Goal: Information Seeking & Learning: Learn about a topic

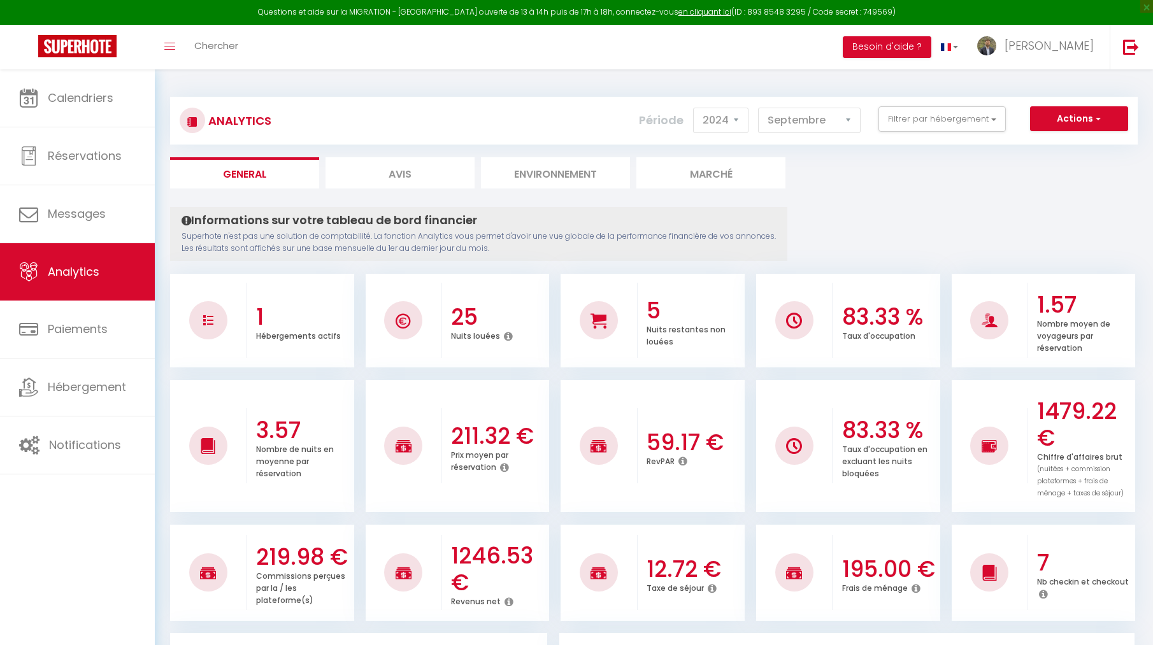
select select "2024"
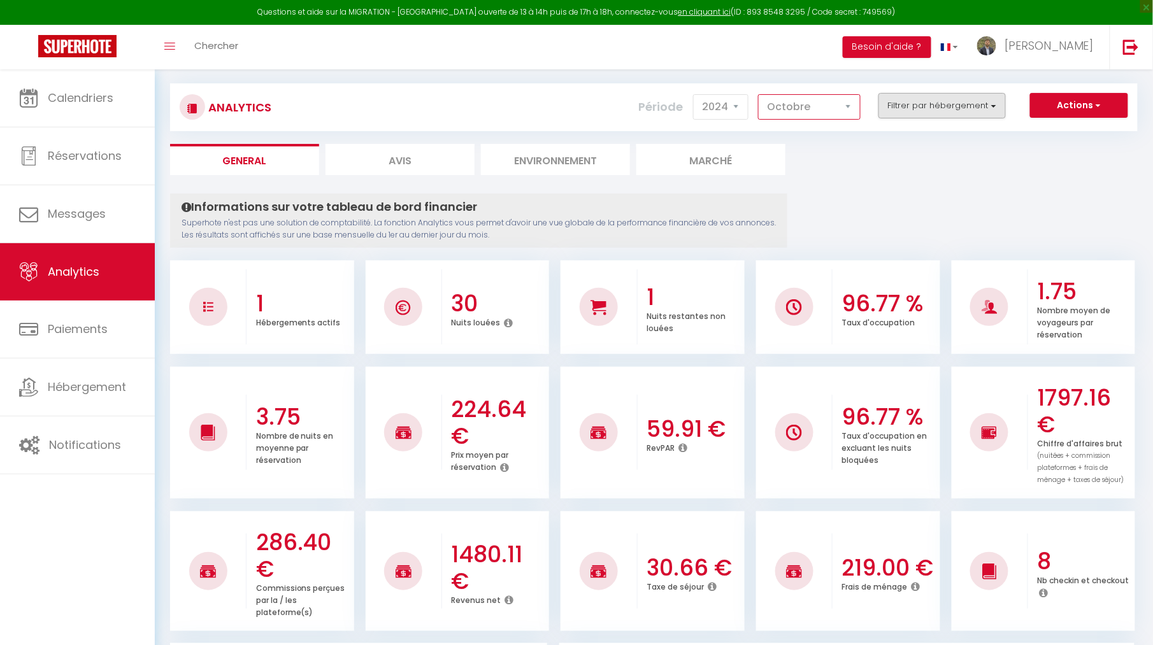
click at [930, 106] on button "Filtrer par hébergement" at bounding box center [941, 105] width 127 height 25
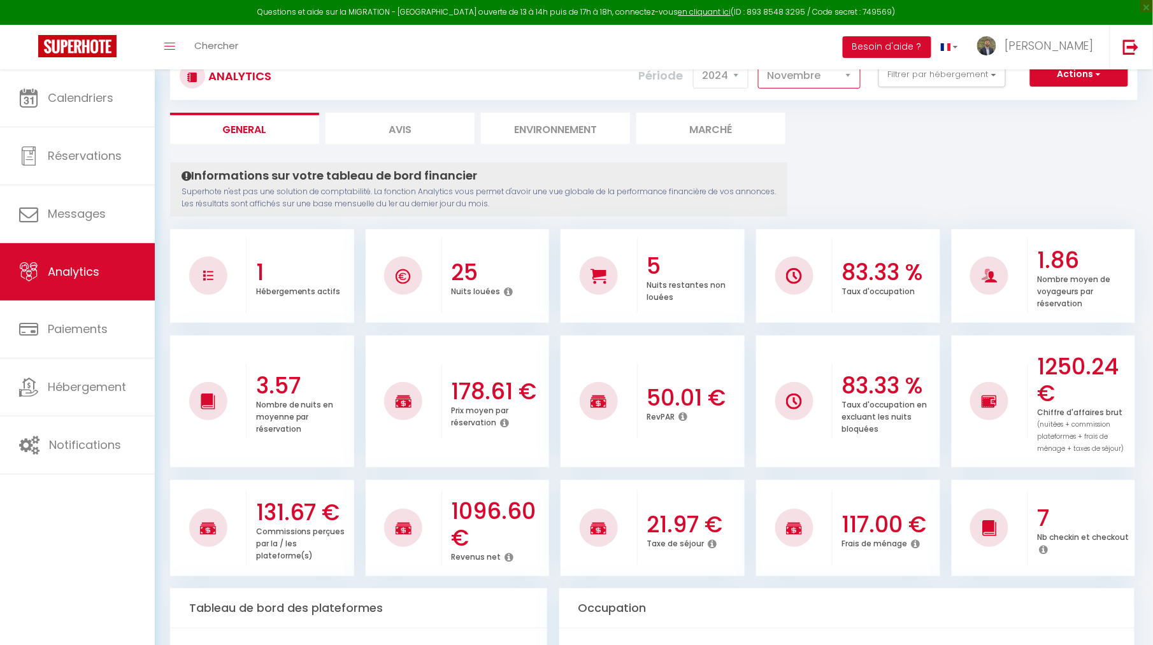
scroll to position [39, 0]
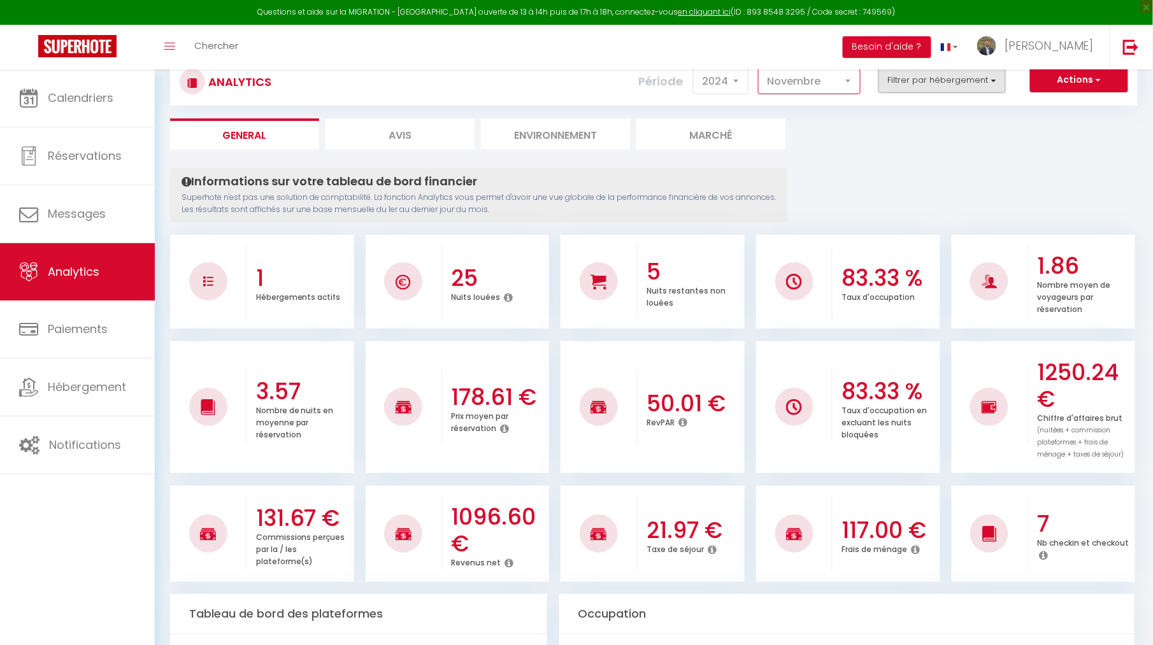
click at [904, 90] on button "Filtrer par hébergement" at bounding box center [941, 79] width 127 height 25
select select "12"
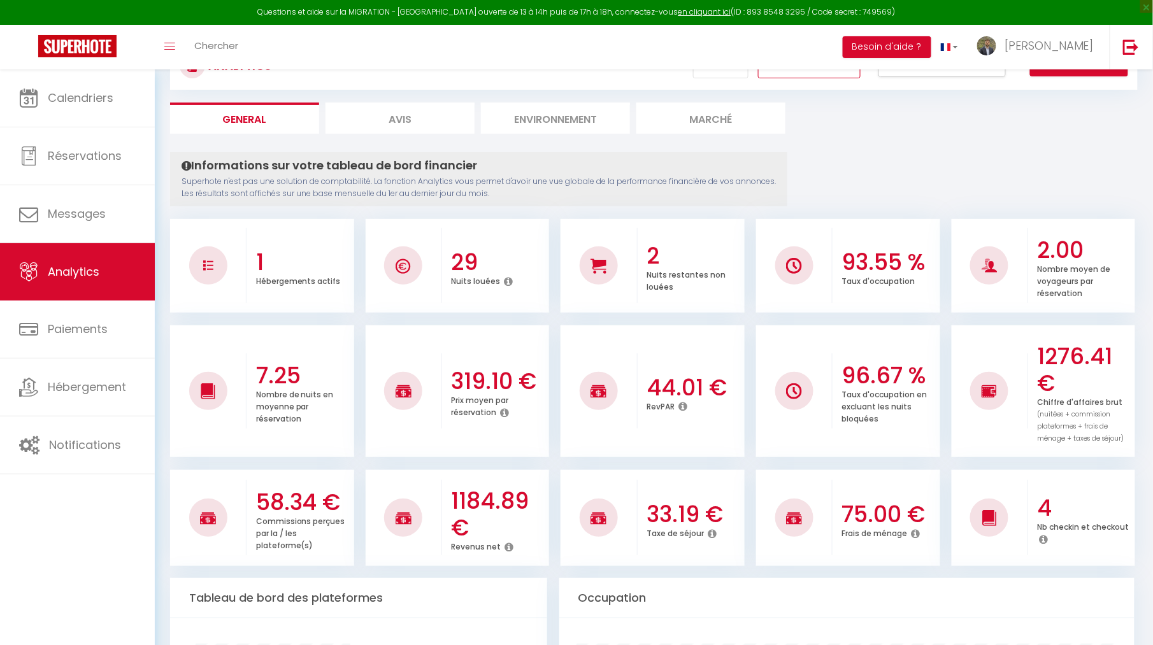
scroll to position [21, 0]
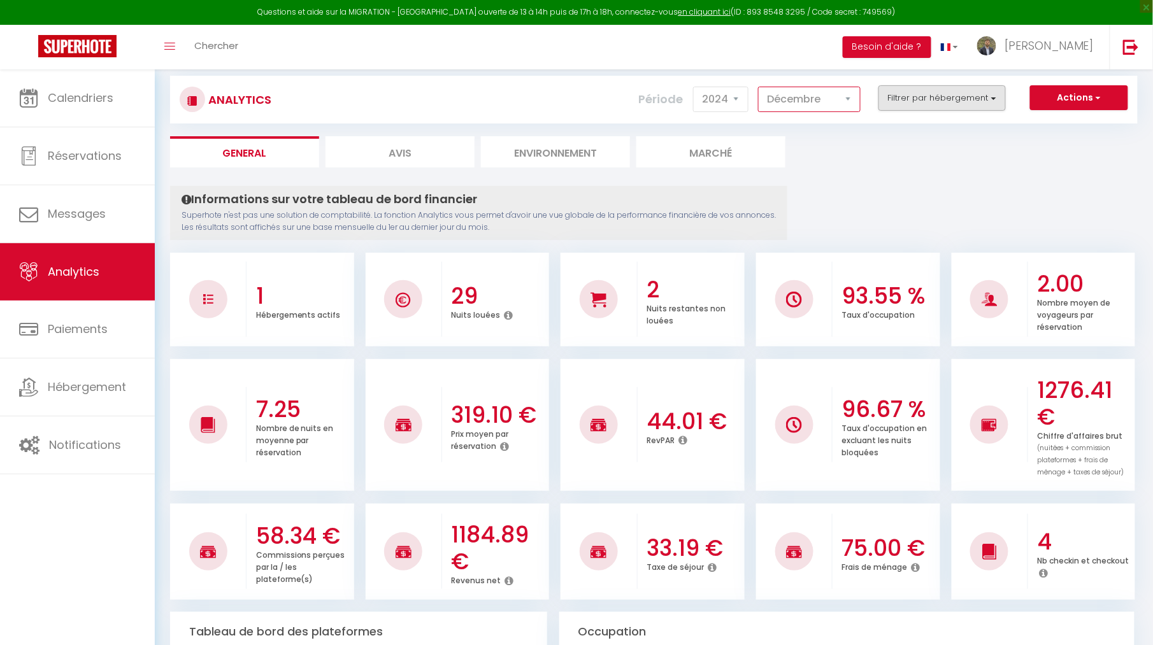
click at [902, 101] on button "Filtrer par hébergement" at bounding box center [941, 97] width 127 height 25
select select "2025"
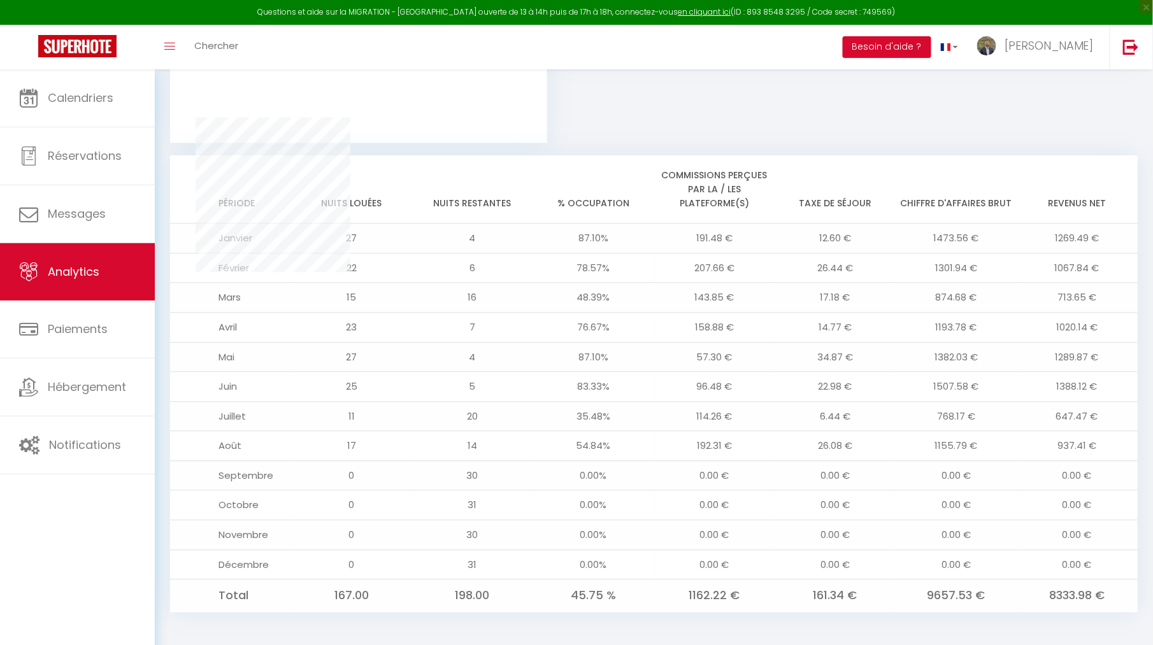
scroll to position [931, 0]
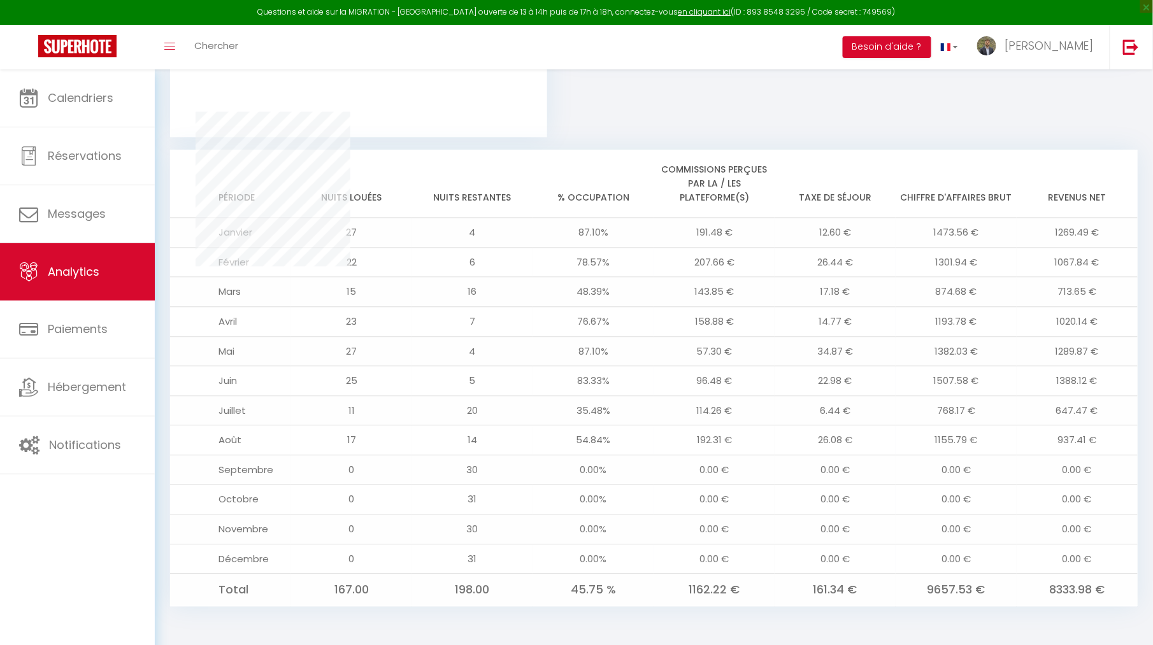
click at [834, 229] on td "12.60 €" at bounding box center [834, 233] width 121 height 30
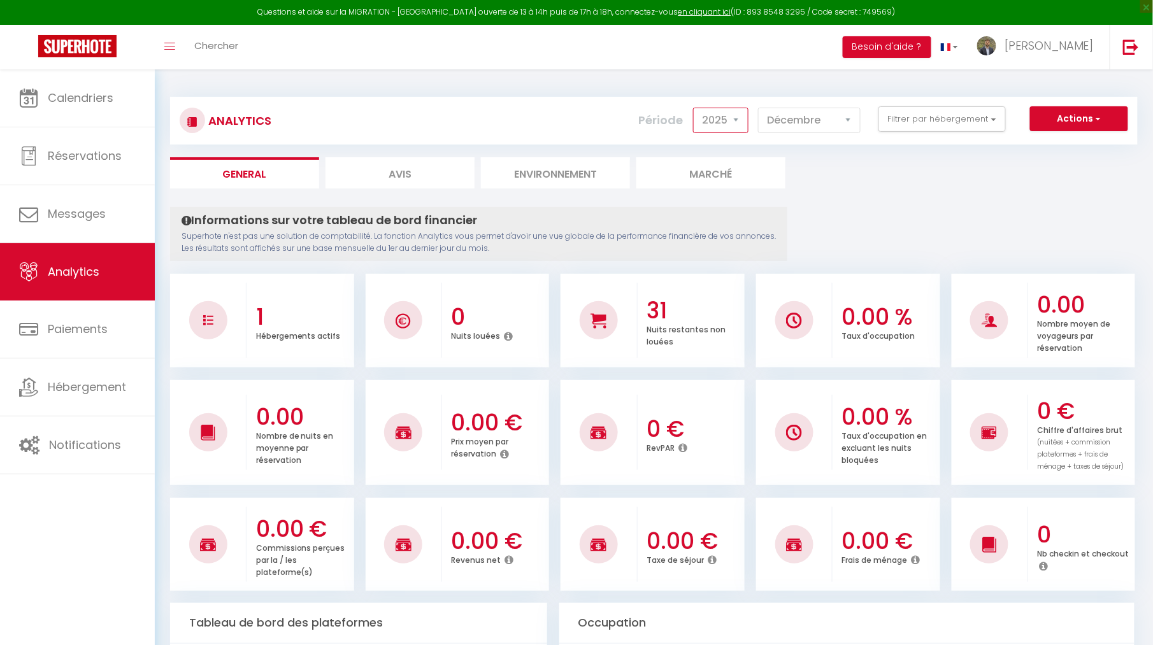
scroll to position [0, 0]
click at [1079, 122] on button "Actions" at bounding box center [1079, 118] width 98 height 25
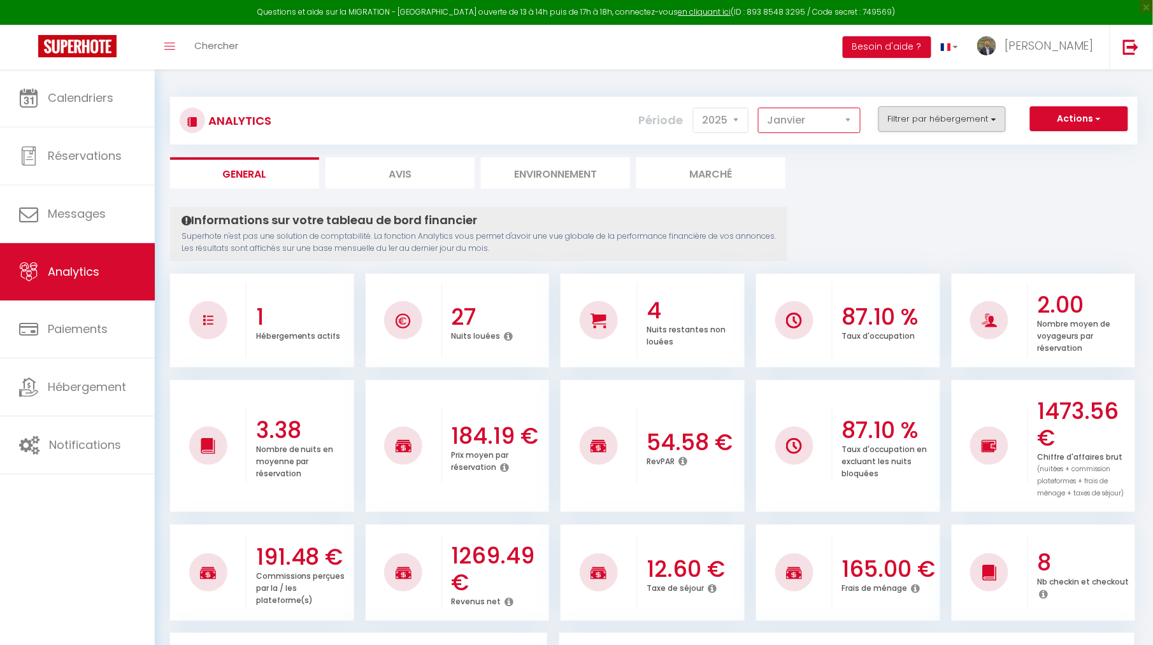
click at [932, 123] on button "Filtrer par hébergement" at bounding box center [941, 118] width 127 height 25
select select "7"
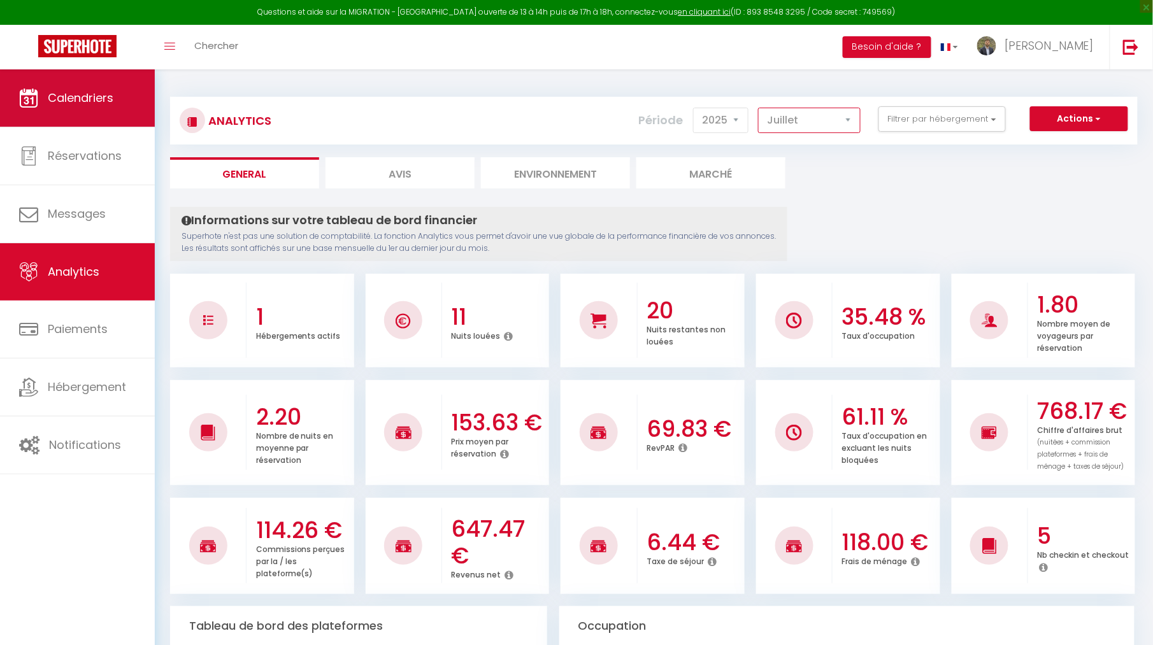
click at [108, 104] on span "Calendriers" at bounding box center [81, 98] width 66 height 16
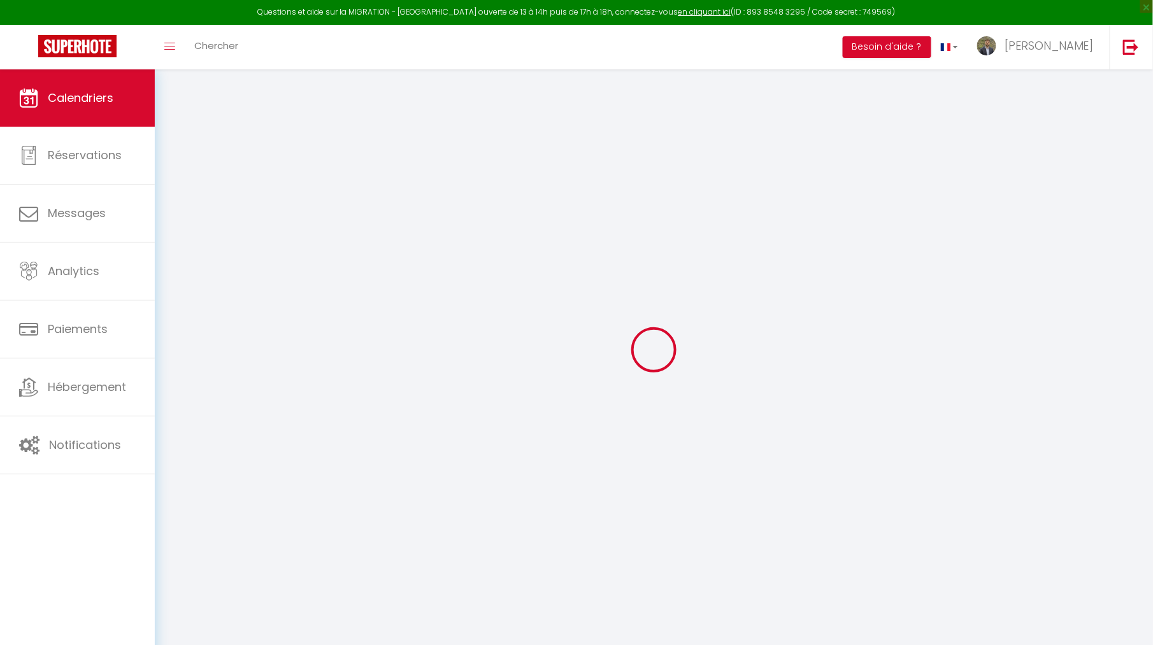
select select
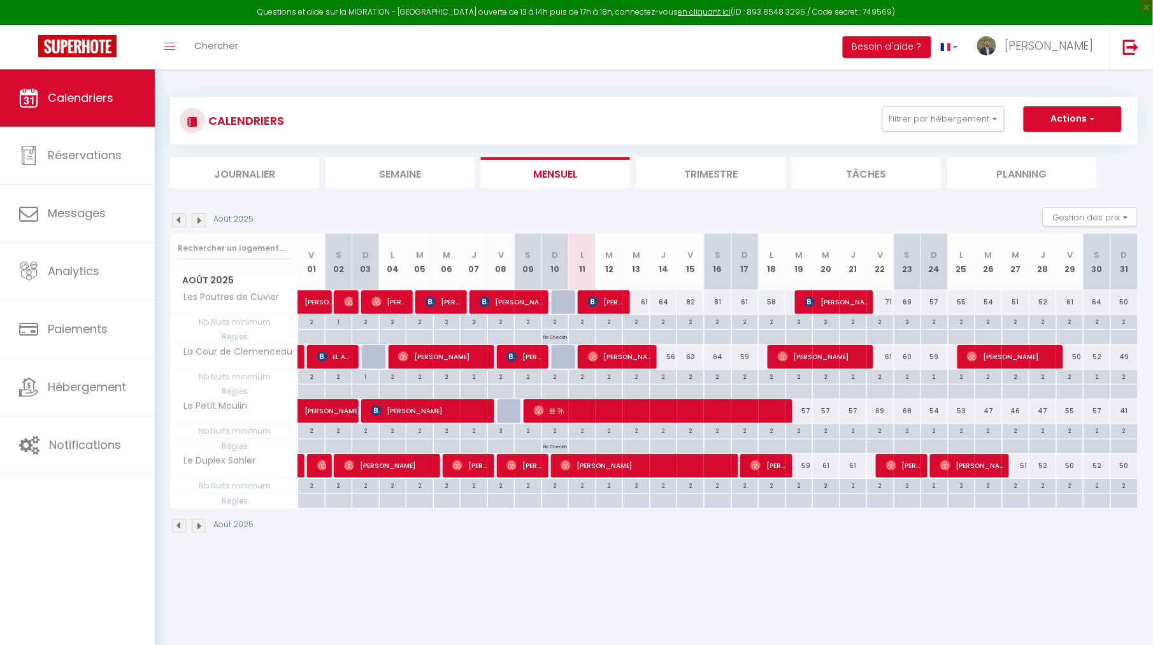
click at [585, 414] on span "芸 孙" at bounding box center [661, 411] width 255 height 24
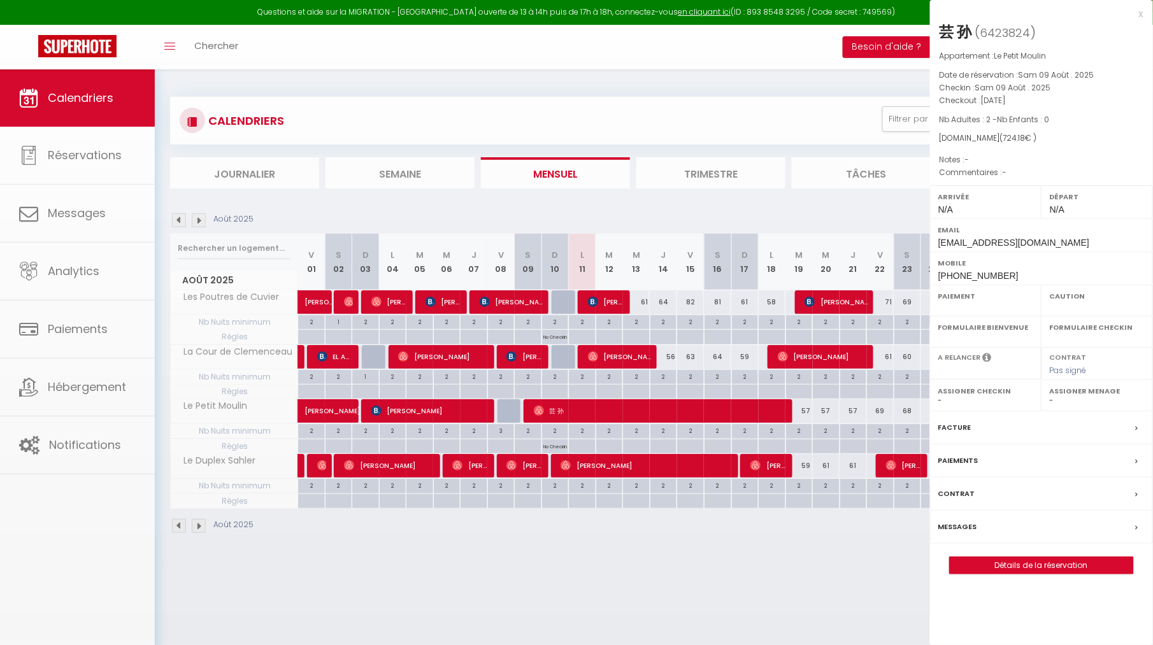
select select "OK"
select select "0"
select select "1"
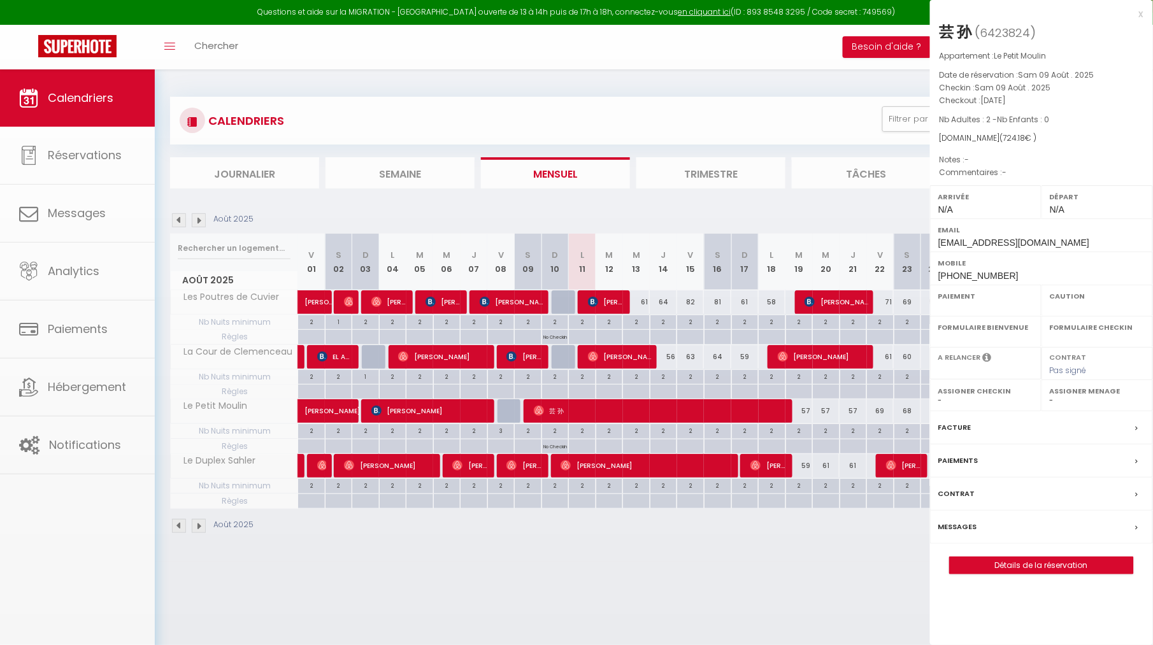
select select
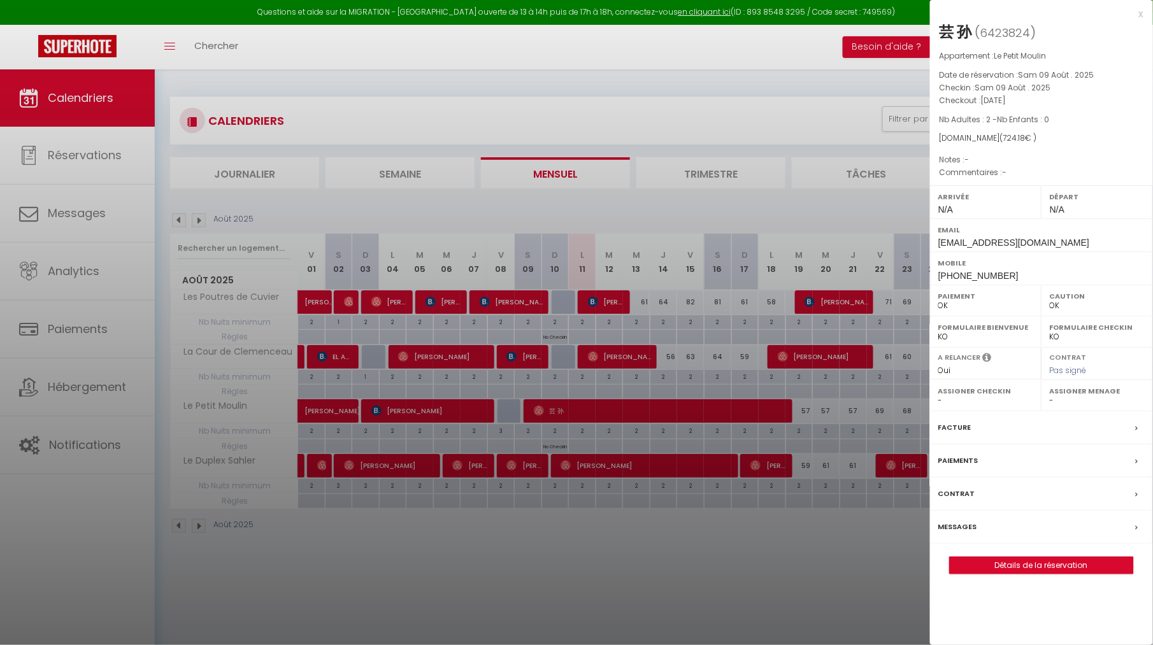
scroll to position [55, 0]
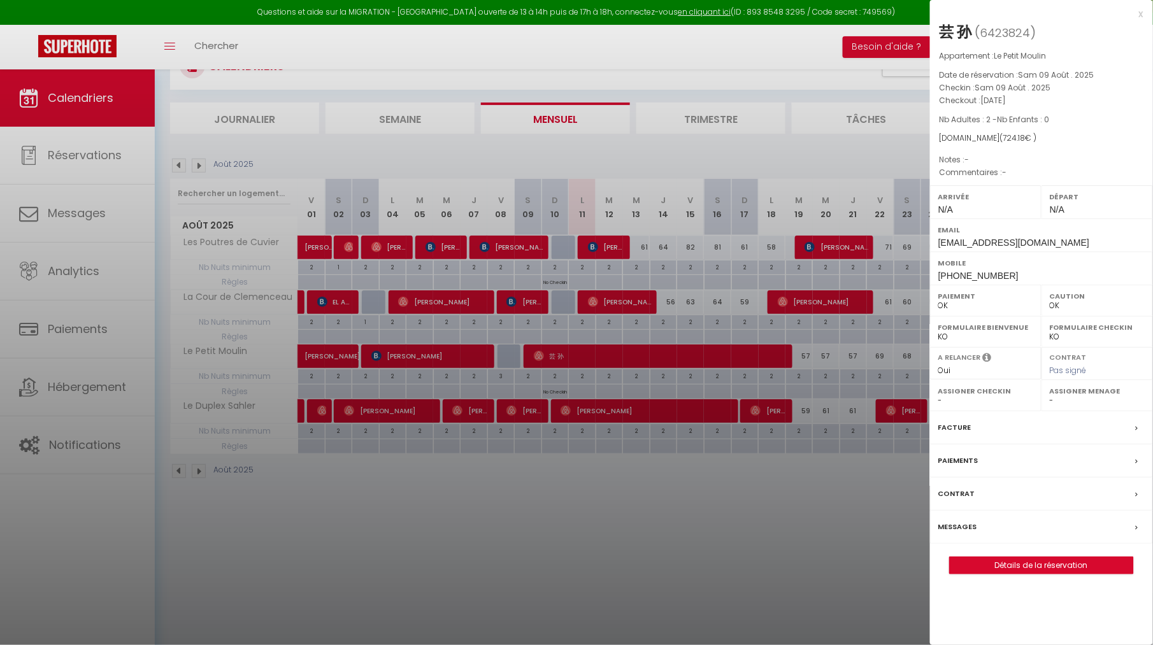
click at [1025, 457] on div "Paiements" at bounding box center [1041, 460] width 223 height 33
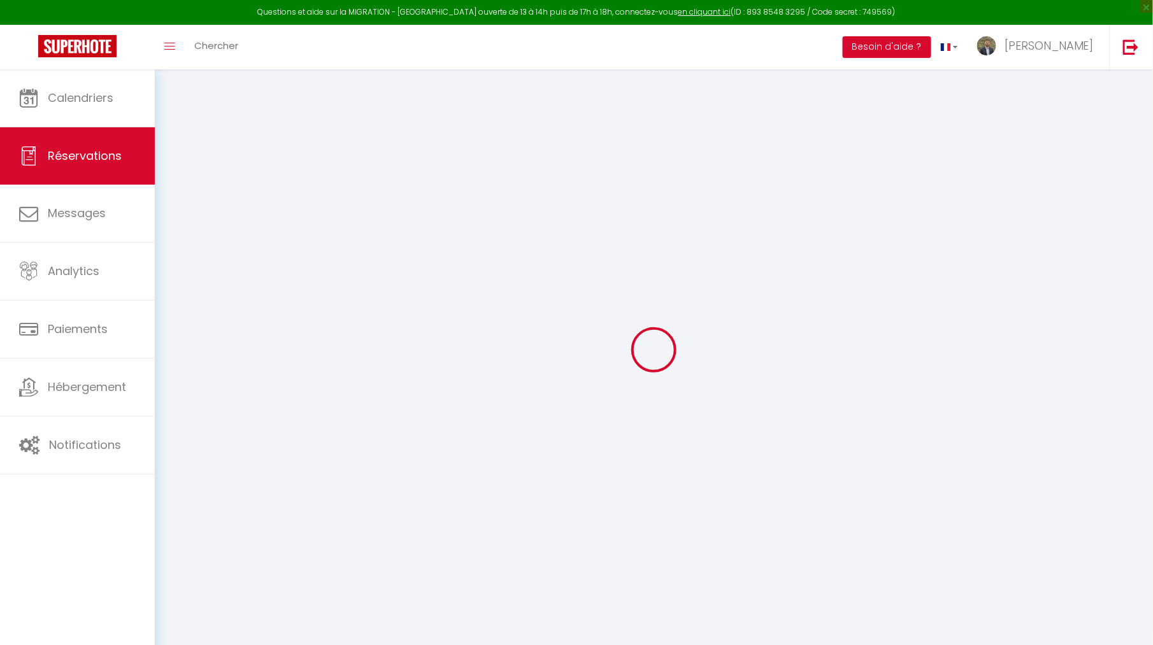
select select
checkbox input "false"
select select
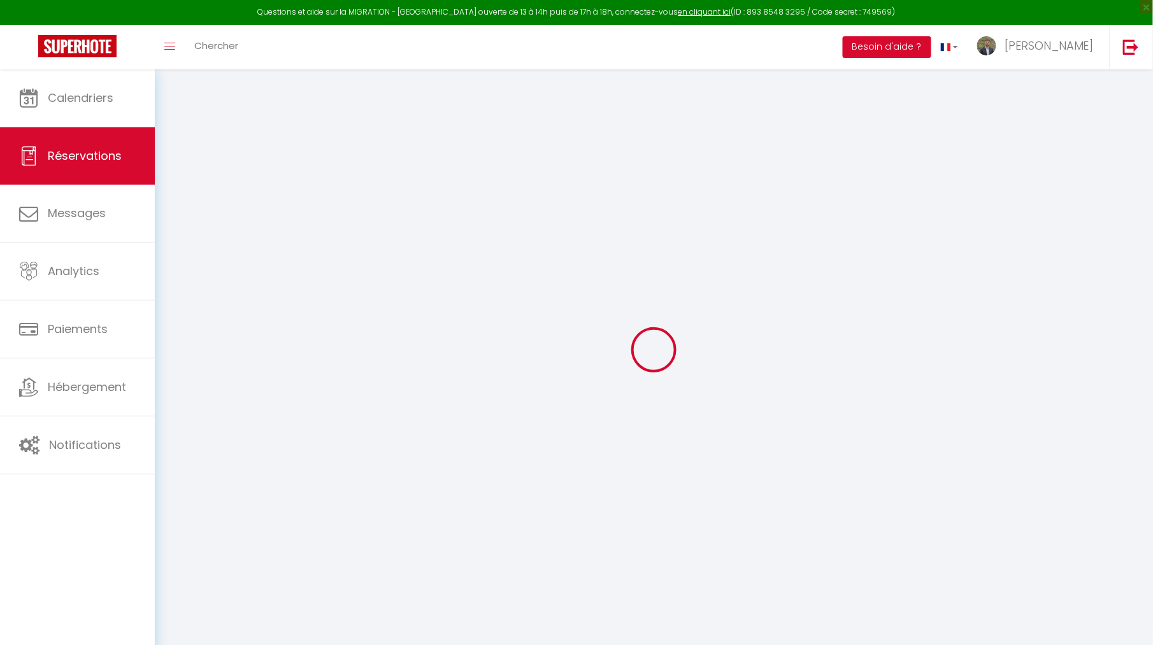
select select
checkbox input "false"
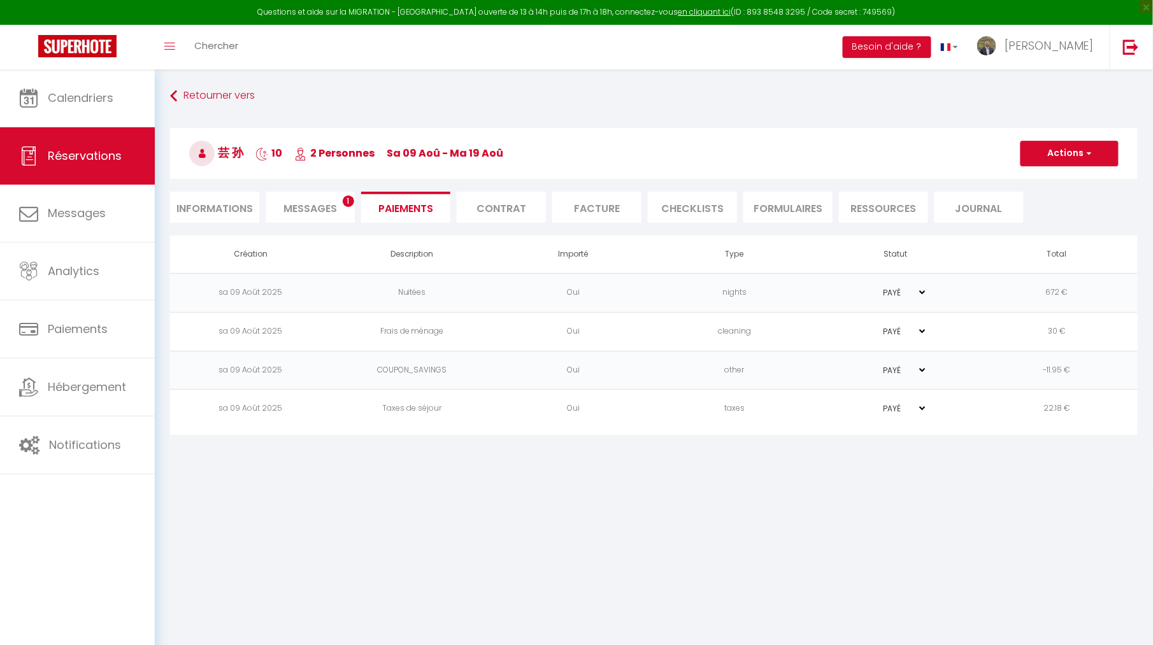
click at [309, 209] on span "Messages" at bounding box center [309, 208] width 53 height 15
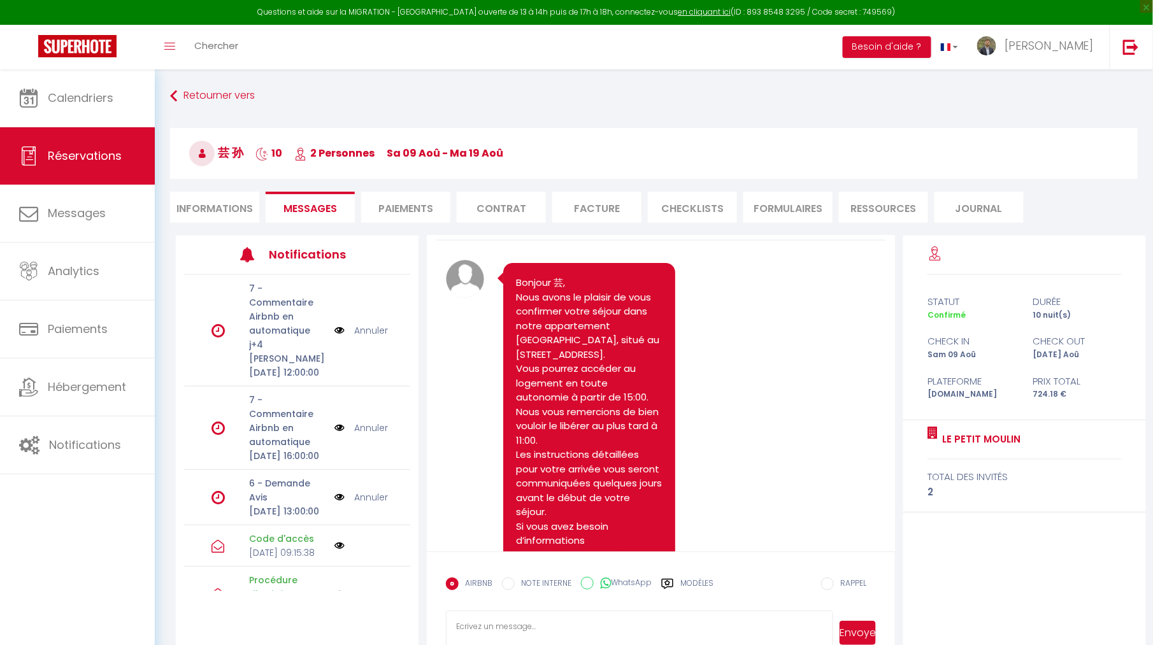
scroll to position [46, 0]
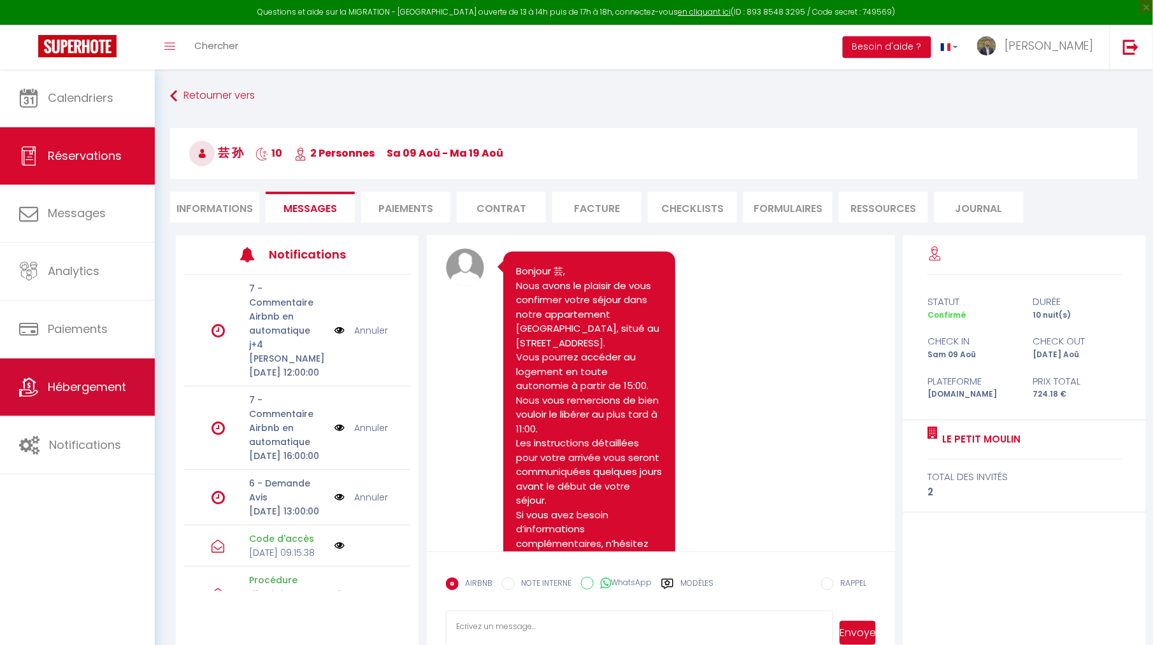
click at [57, 404] on link "Hébergement" at bounding box center [77, 387] width 155 height 57
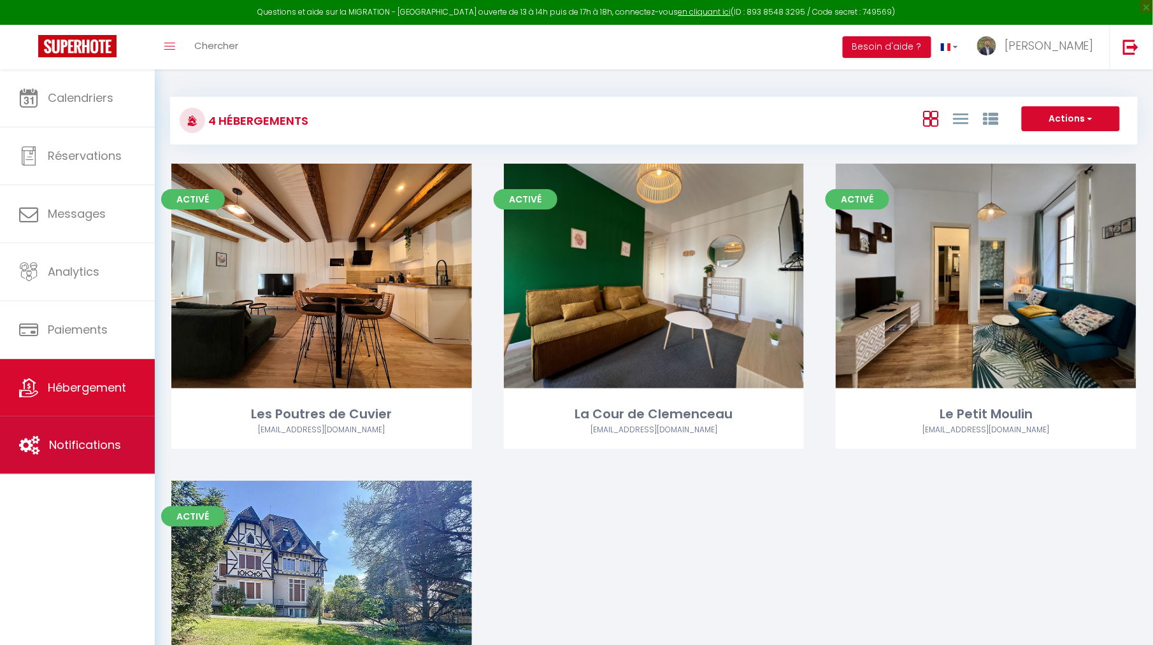
click at [62, 446] on span "Notifications" at bounding box center [85, 445] width 72 height 16
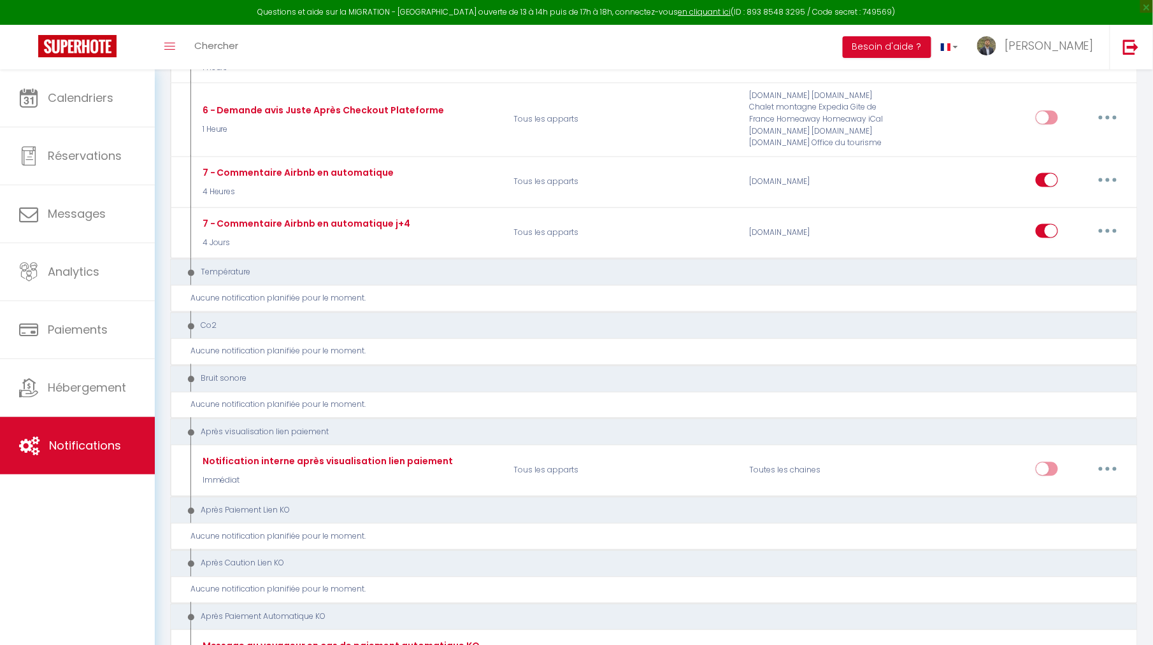
scroll to position [665, 0]
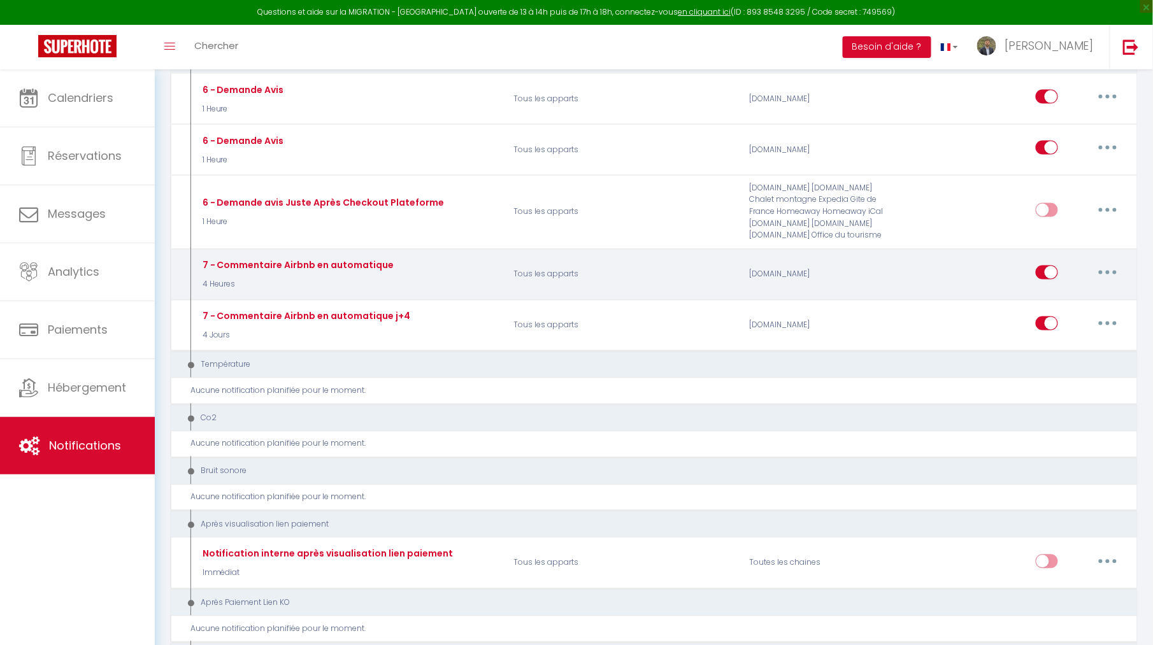
click at [1108, 287] on div "Editer Dupliquer Tester Supprimer" at bounding box center [1080, 274] width 90 height 37
click at [1109, 274] on icon "button" at bounding box center [1107, 273] width 4 height 4
click at [1062, 308] on link "Editer" at bounding box center [1074, 302] width 94 height 22
type input "7 - Commentaire Airbnb en automatique"
select select "5"
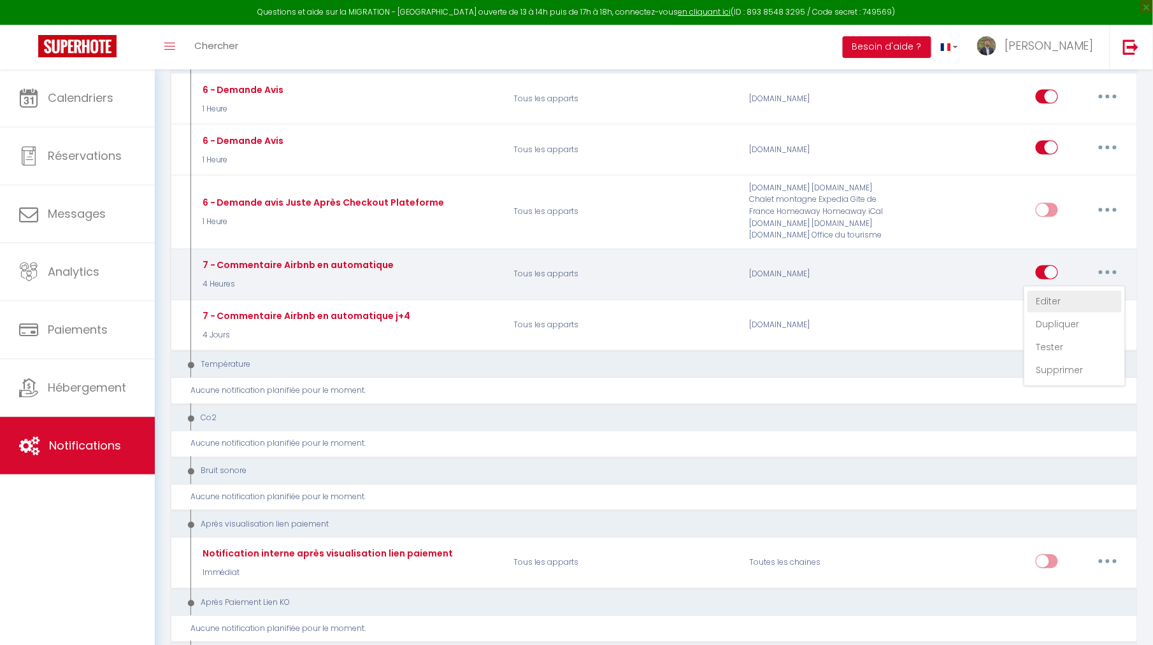
select select "4 Heures"
select select "if_booking_is_paid"
checkbox input "false"
radio input "true"
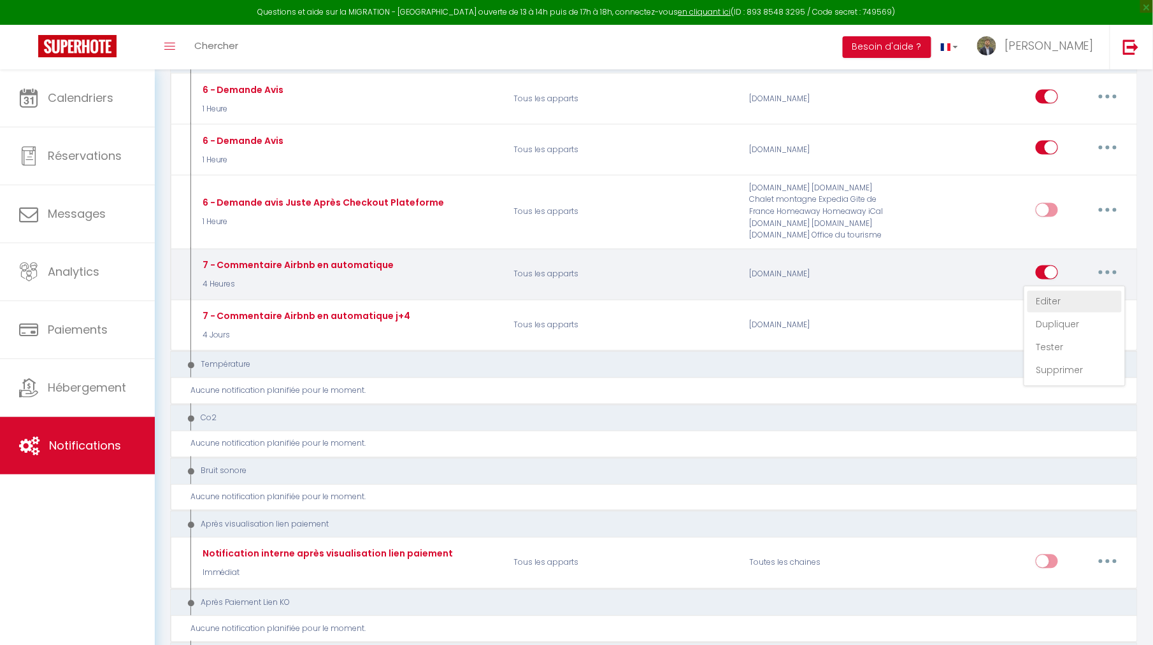
select select "review"
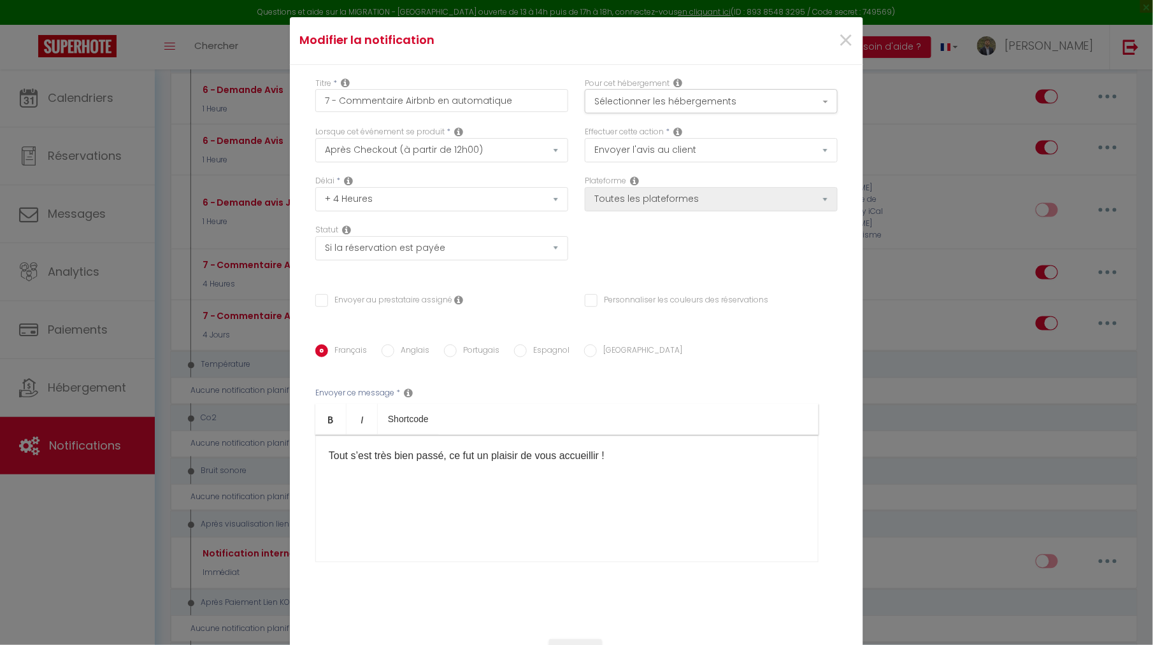
scroll to position [0, 0]
click at [725, 103] on button "Sélectionner les hébergements" at bounding box center [711, 101] width 253 height 24
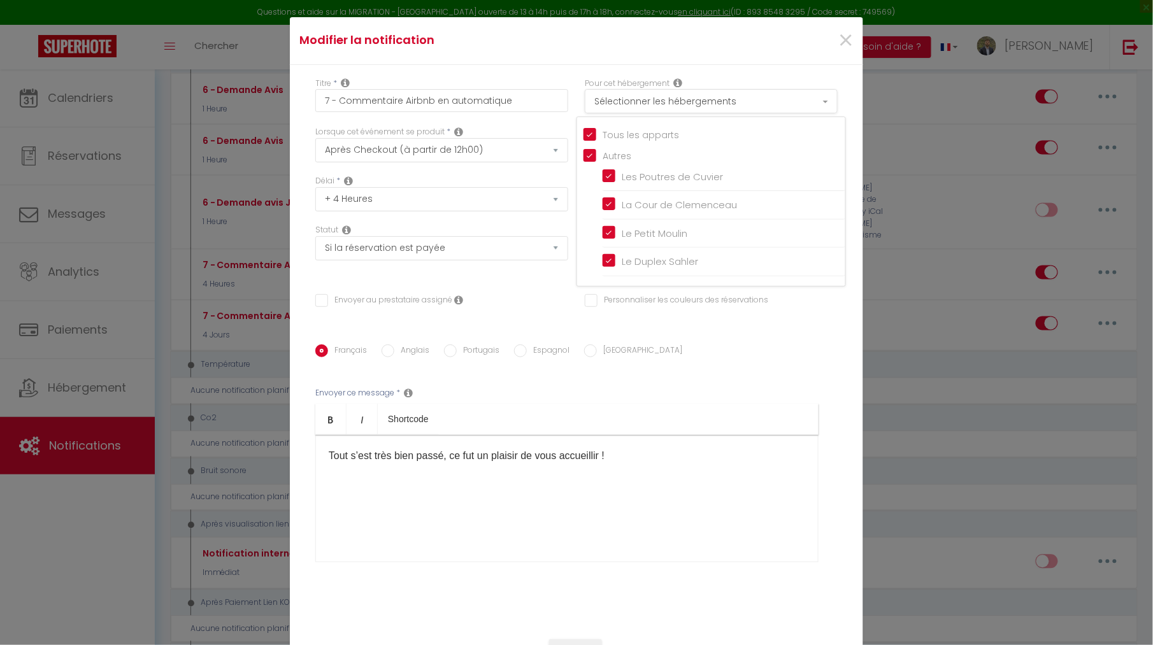
click at [725, 103] on button "Sélectionner les hébergements" at bounding box center [711, 101] width 253 height 24
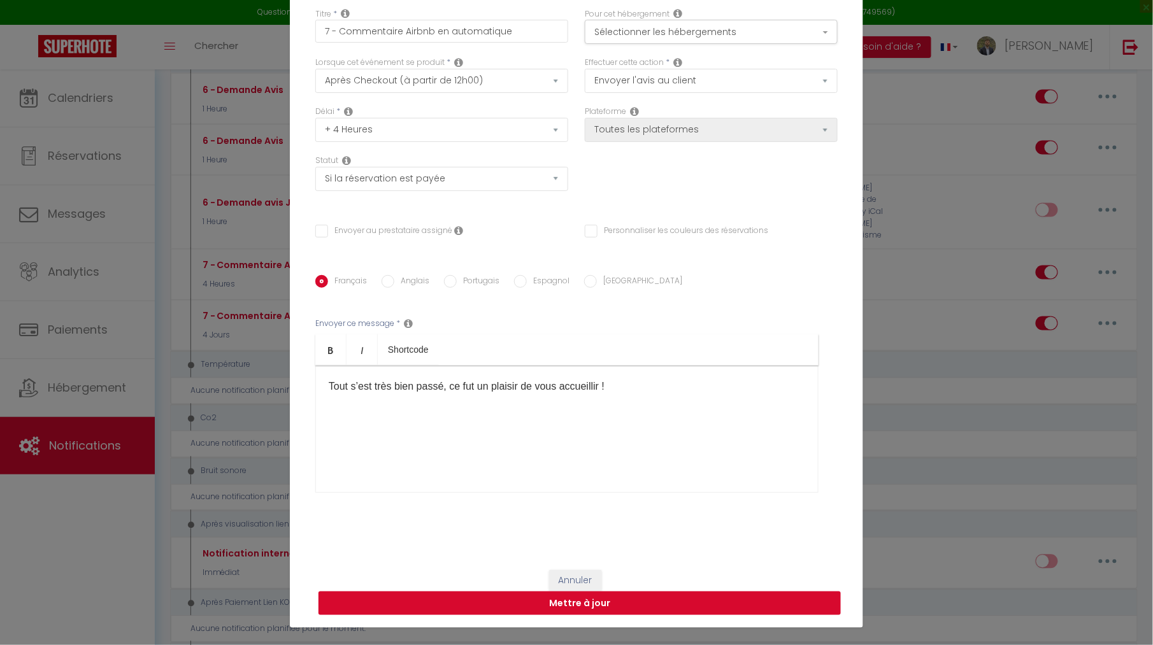
scroll to position [69, 0]
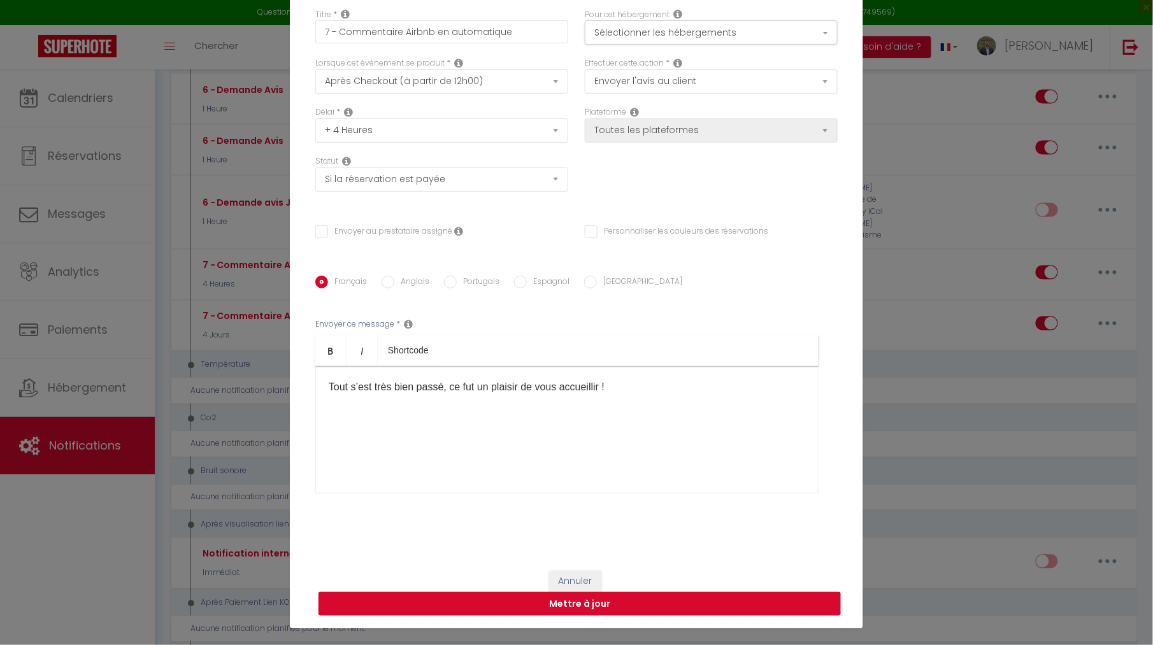
click at [607, 606] on button "Mettre à jour" at bounding box center [579, 604] width 522 height 24
checkbox input "false"
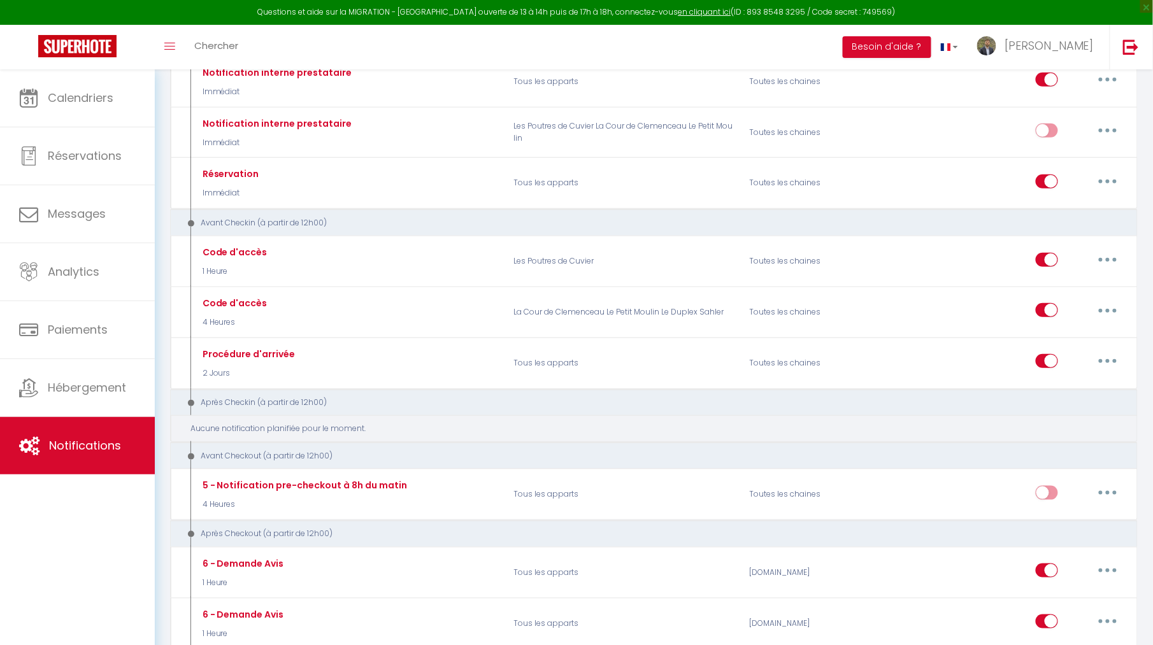
scroll to position [194, 0]
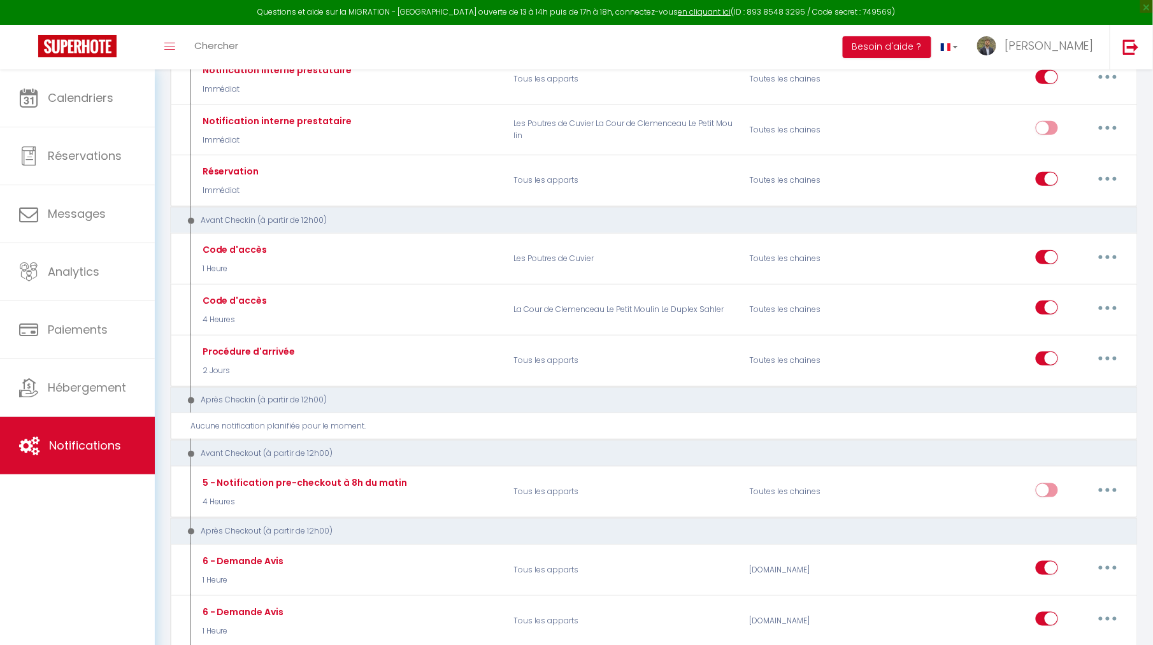
click at [1072, 449] on div "Avant Checkout (à partir de 12h00)" at bounding box center [644, 454] width 925 height 12
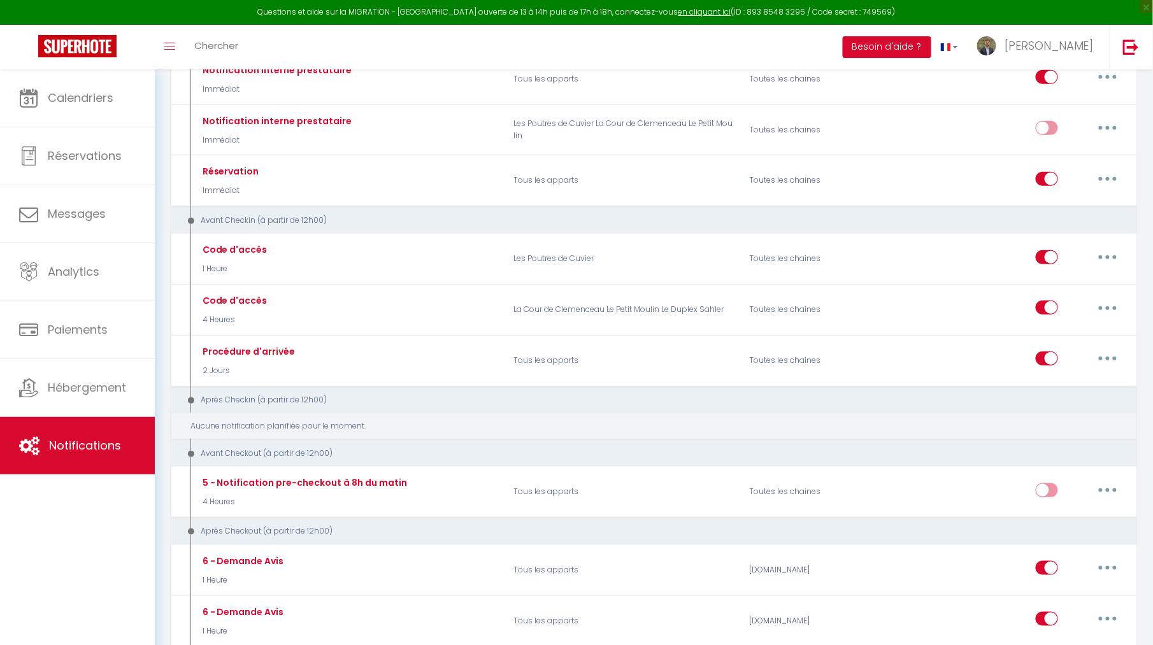
click at [1067, 436] on div "Aucune notification planifiée pour le moment." at bounding box center [653, 426] width 967 height 27
click at [1057, 423] on div "Aucune notification planifiée pour le moment." at bounding box center [658, 426] width 935 height 12
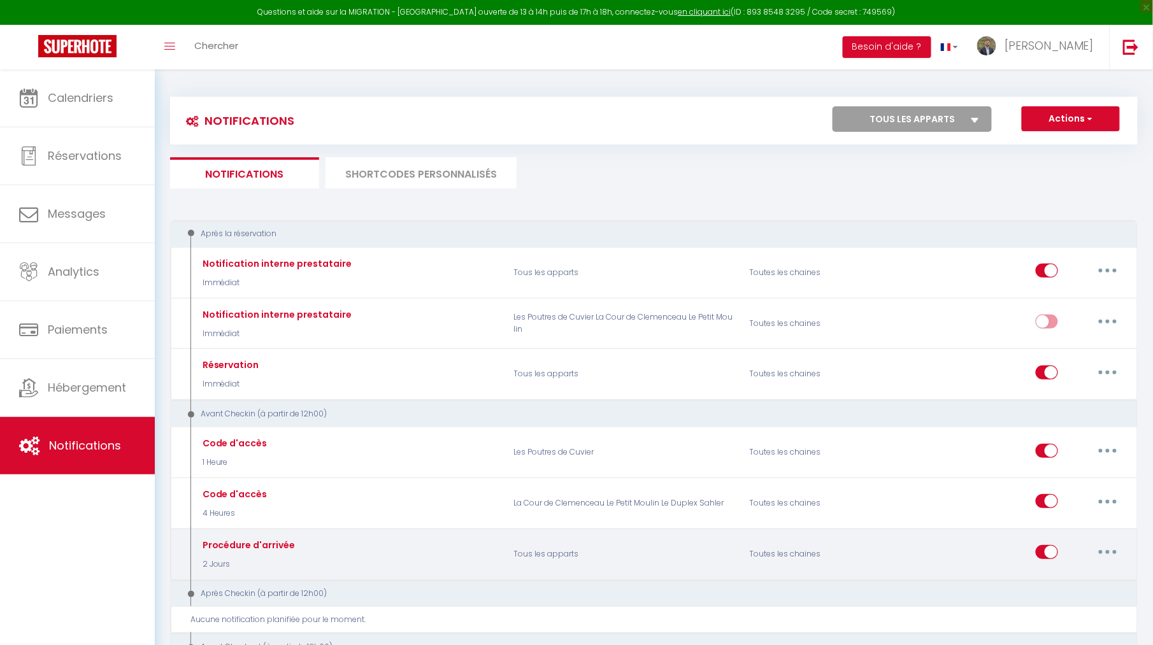
scroll to position [0, 0]
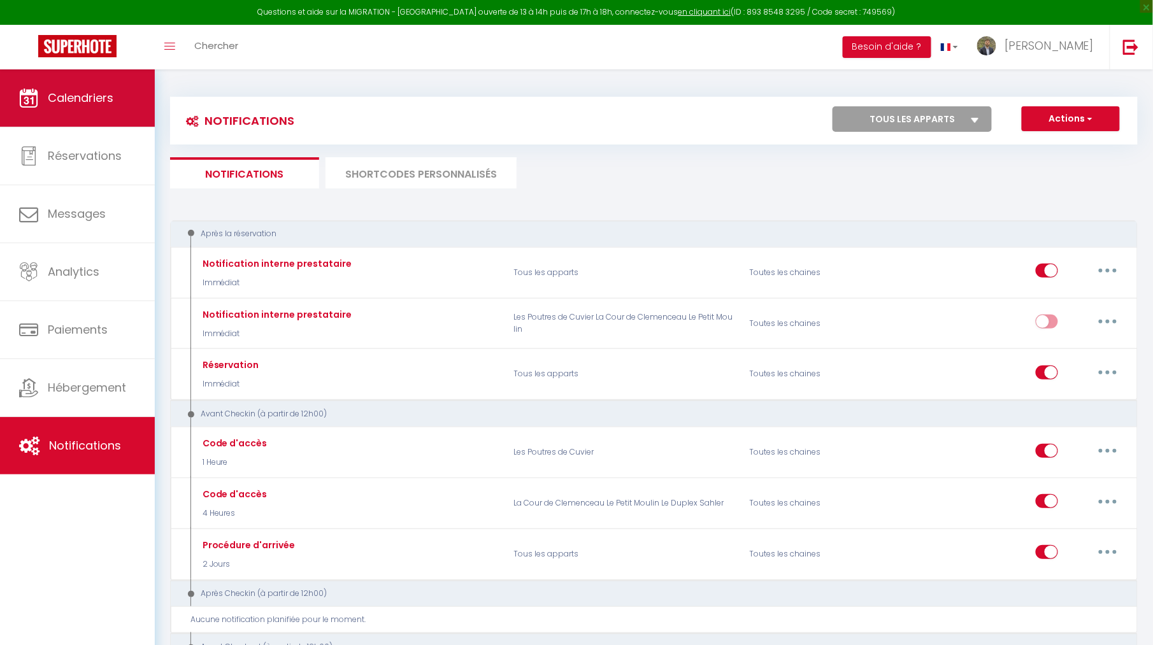
click at [97, 106] on span "Calendriers" at bounding box center [81, 98] width 66 height 16
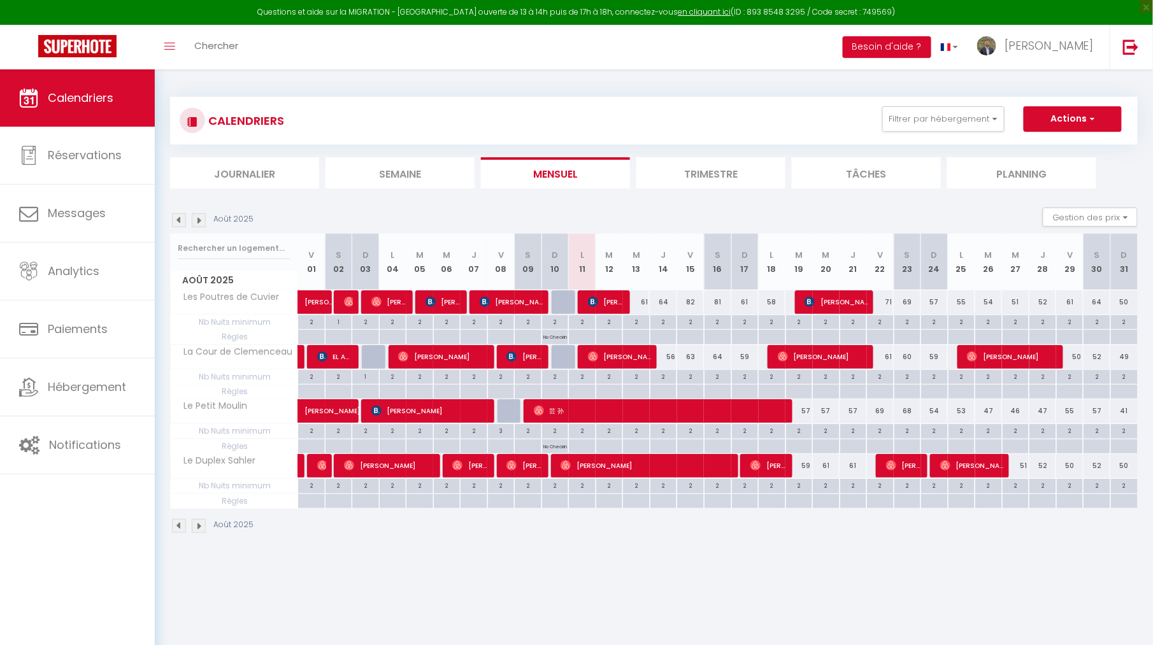
click at [520, 295] on span "[PERSON_NAME]" at bounding box center [512, 302] width 64 height 24
select select "OK"
select select "0"
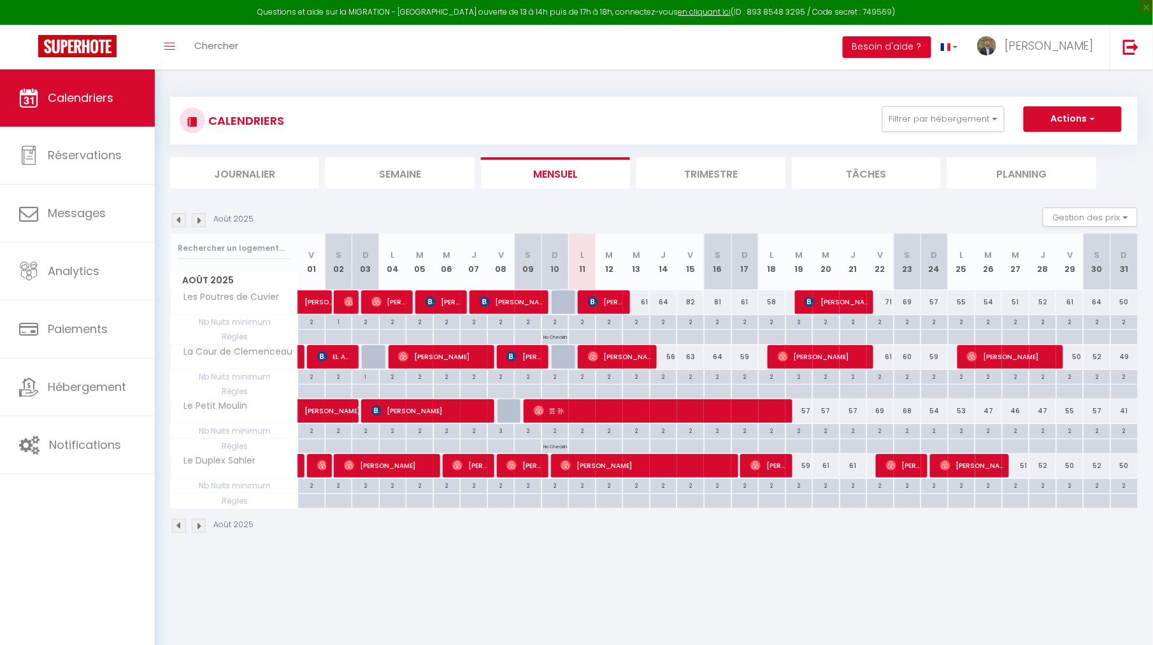
select select "1"
select select
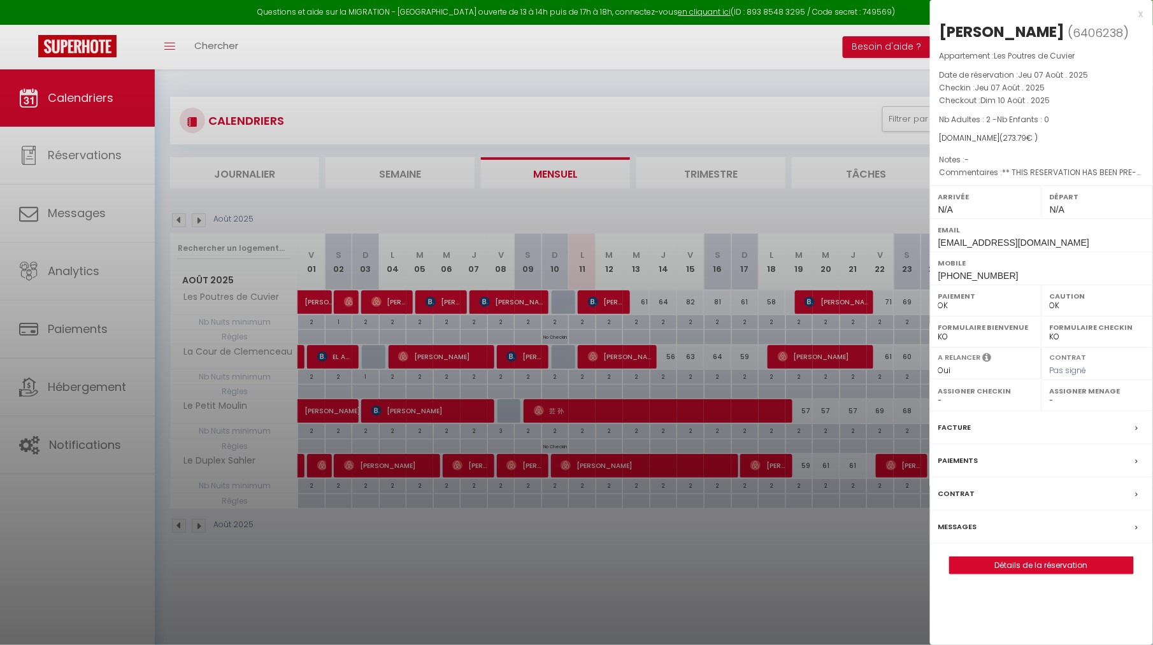
click at [992, 526] on div "Messages" at bounding box center [1041, 527] width 223 height 33
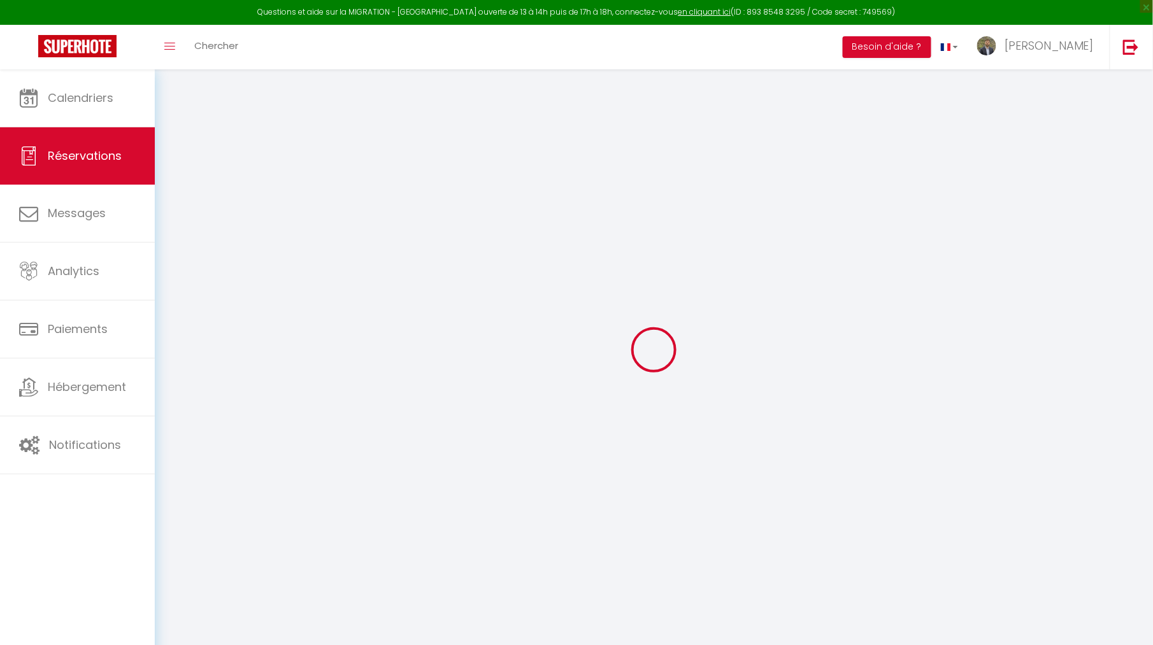
select select
checkbox input "false"
select select
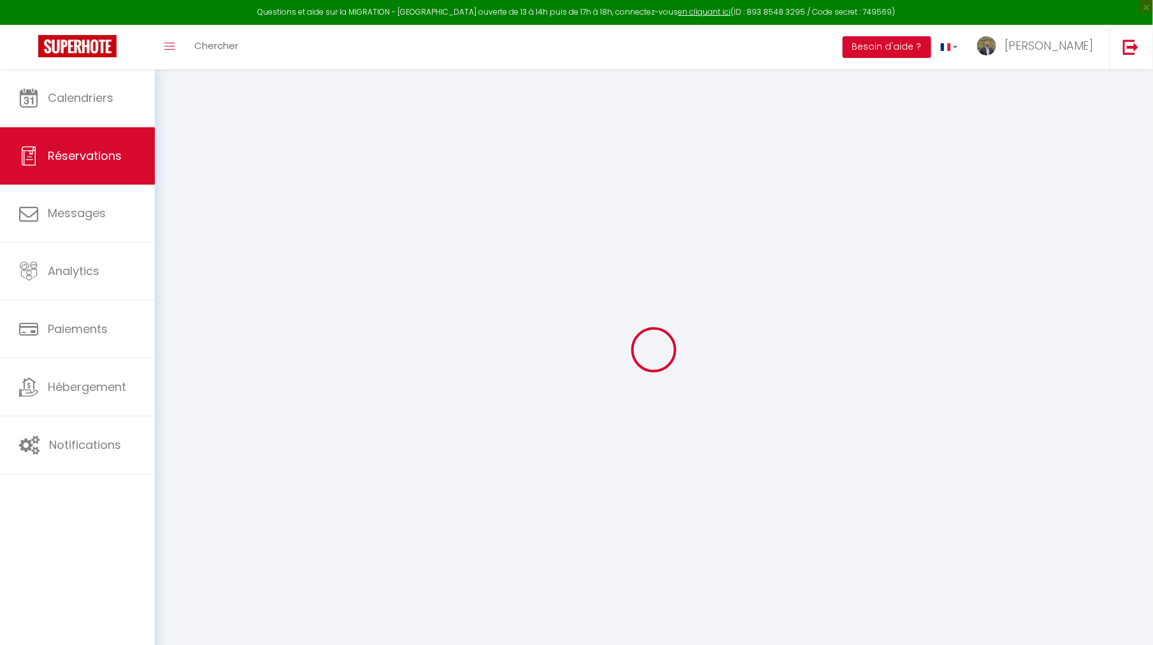
checkbox input "false"
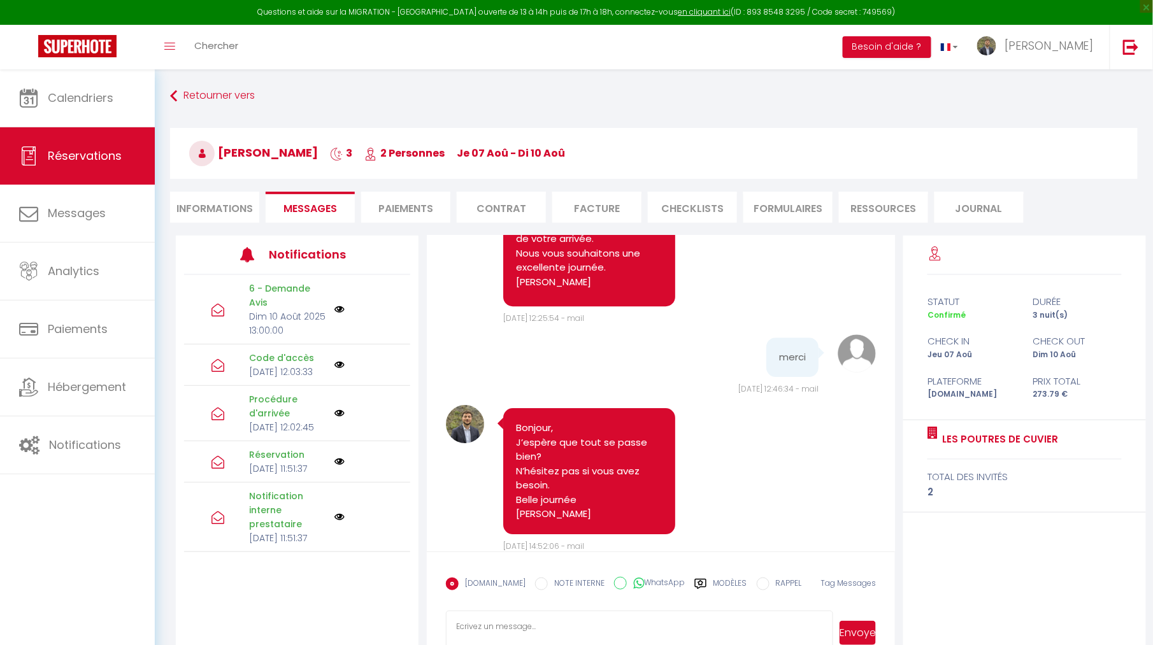
scroll to position [1410, 0]
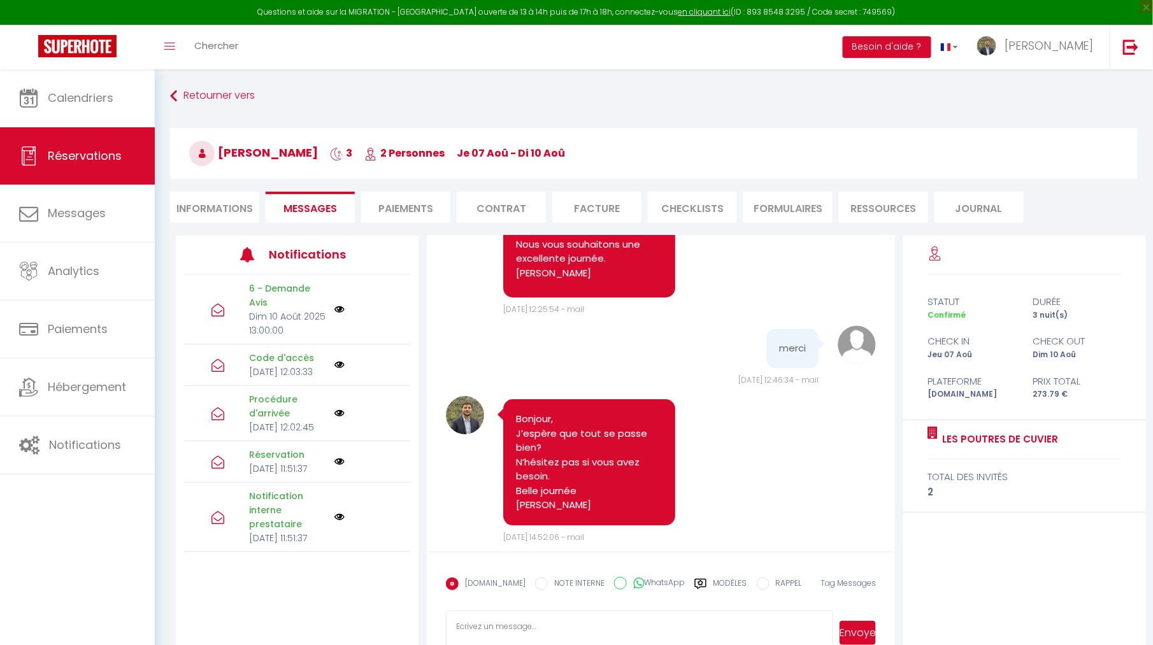
drag, startPoint x: 518, startPoint y: 390, endPoint x: 556, endPoint y: 495, distance: 112.4
click at [556, 495] on div "Bonjour, J’espère que tout se passe bien? N’hésitez pas si vous avez besoin. Be…" at bounding box center [597, 465] width 215 height 132
click at [537, 465] on pre "Bonjour, J’espère que tout se passe bien? N’hésitez pas si vous avez besoin. Be…" at bounding box center [589, 462] width 146 height 101
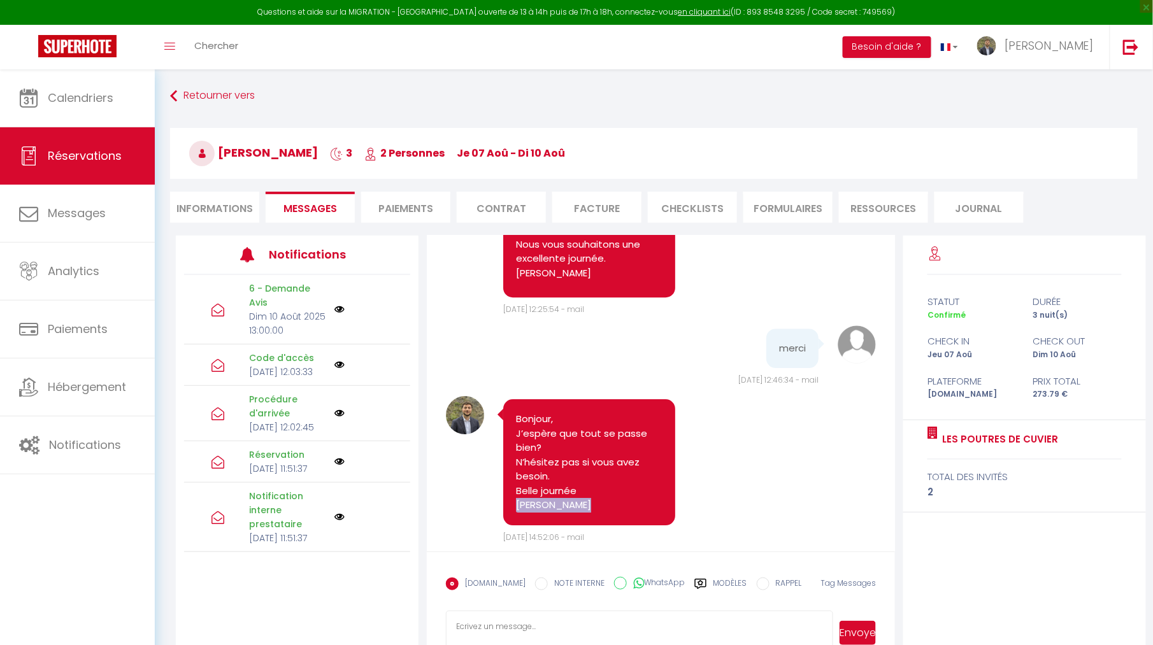
click at [537, 465] on pre "Bonjour, J’espère que tout se passe bien? N’hésitez pas si vous avez besoin. Be…" at bounding box center [589, 462] width 146 height 101
copy div "[PERSON_NAME]"
click at [497, 611] on textarea at bounding box center [639, 633] width 387 height 45
click at [492, 622] on textarea at bounding box center [639, 633] width 387 height 45
paste textarea "[PERSON_NAME]"
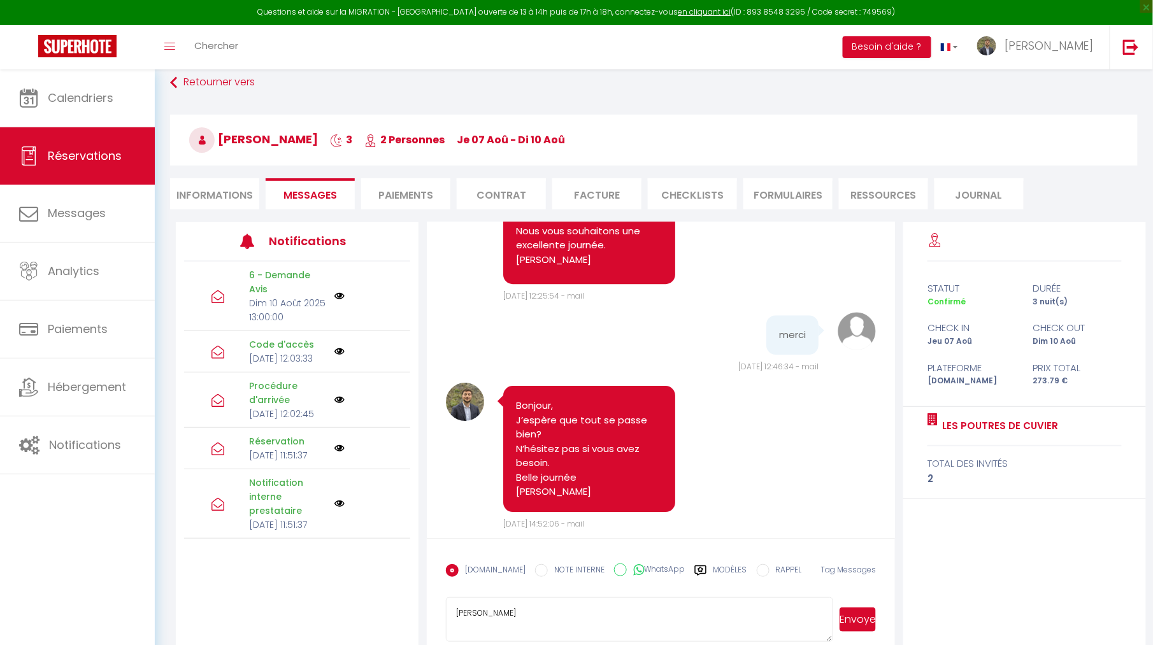
scroll to position [15, 0]
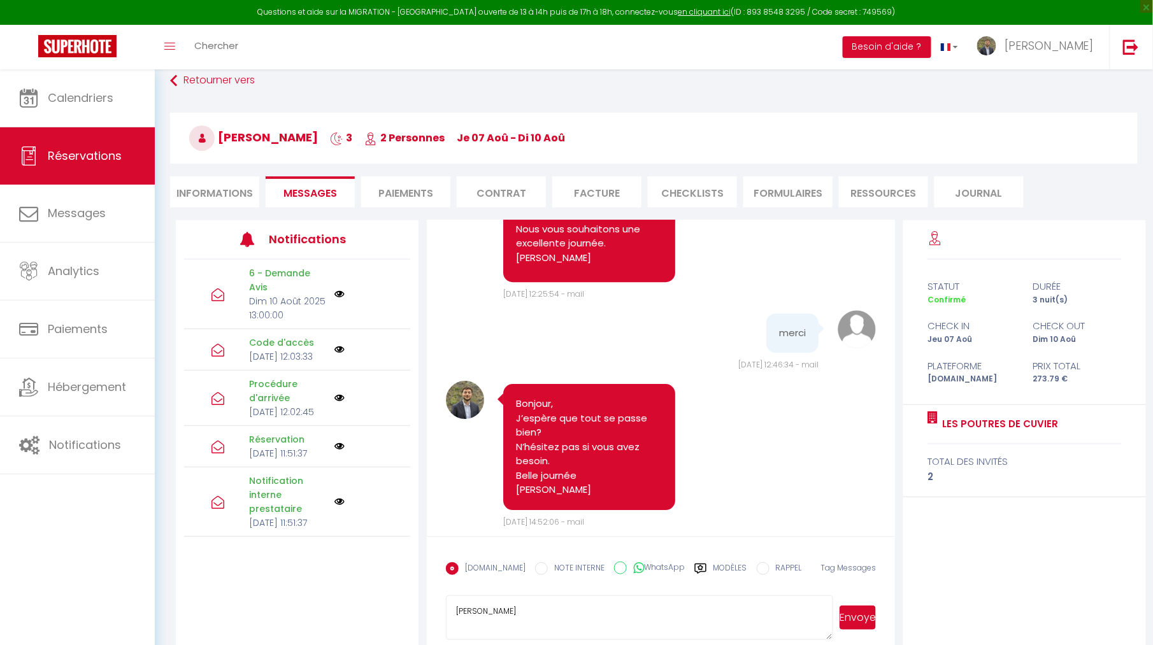
click at [480, 620] on textarea "[PERSON_NAME]" at bounding box center [639, 617] width 387 height 45
type textarea "F"
drag, startPoint x: 523, startPoint y: 377, endPoint x: 571, endPoint y: 428, distance: 70.3
click at [571, 428] on pre "Bonjour, J’espère que tout se passe bien? N’hésitez pas si vous avez besoin. Be…" at bounding box center [589, 447] width 146 height 101
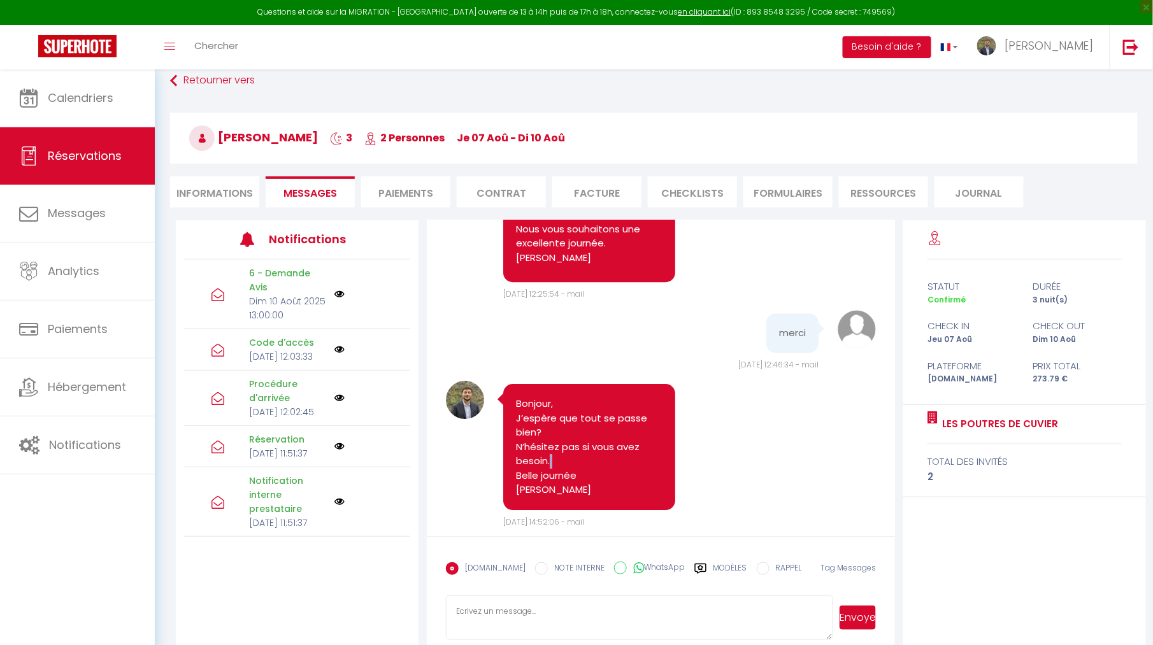
click at [571, 428] on pre "Bonjour, J’espère que tout se passe bien? N’hésitez pas si vous avez besoin. Be…" at bounding box center [589, 447] width 146 height 101
click at [520, 397] on pre "Bonjour, J’espère que tout se passe bien? N’hésitez pas si vous avez besoin. Be…" at bounding box center [589, 447] width 146 height 101
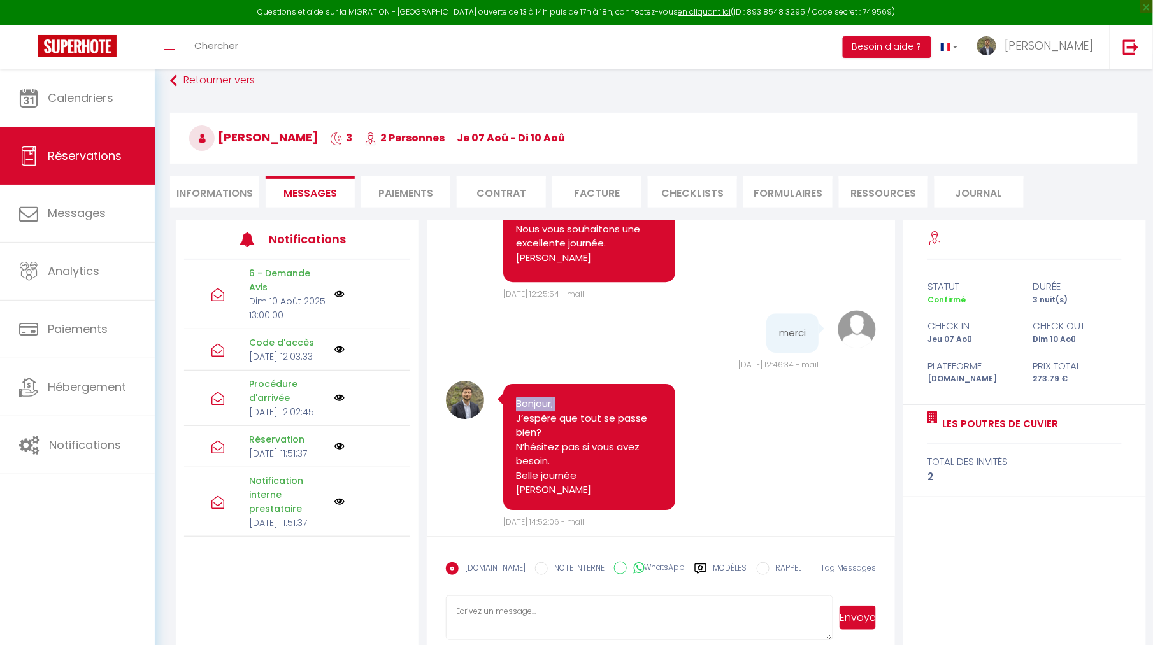
click at [520, 397] on pre "Bonjour, J’espère que tout se passe bien? N’hésitez pas si vous avez besoin. Be…" at bounding box center [589, 447] width 146 height 101
click at [512, 386] on div "Bonjour, J’espère que tout se passe bien? N’hésitez pas si vous avez besoin. Be…" at bounding box center [589, 447] width 172 height 126
click at [521, 397] on pre "Bonjour, J’espère que tout se passe bien? N’hésitez pas si vous avez besoin. Be…" at bounding box center [589, 447] width 146 height 101
drag, startPoint x: 520, startPoint y: 378, endPoint x: 543, endPoint y: 444, distance: 70.7
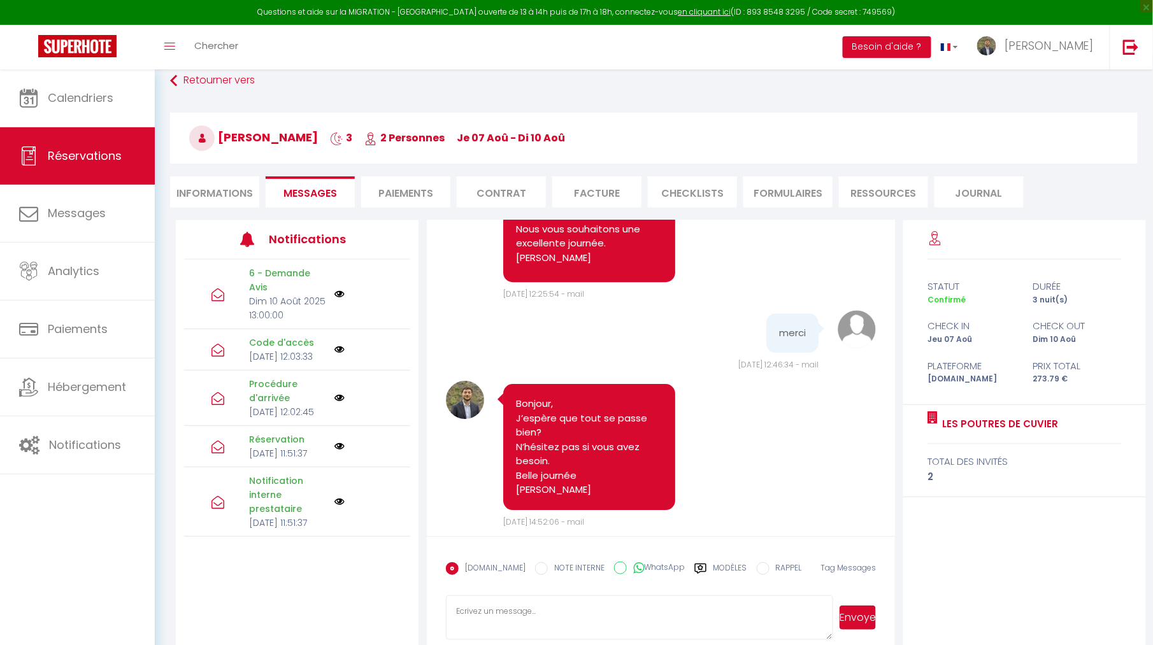
click at [543, 444] on pre "Bonjour, J’espère que tout se passe bien? N’hésitez pas si vous avez besoin. Be…" at bounding box center [589, 447] width 146 height 101
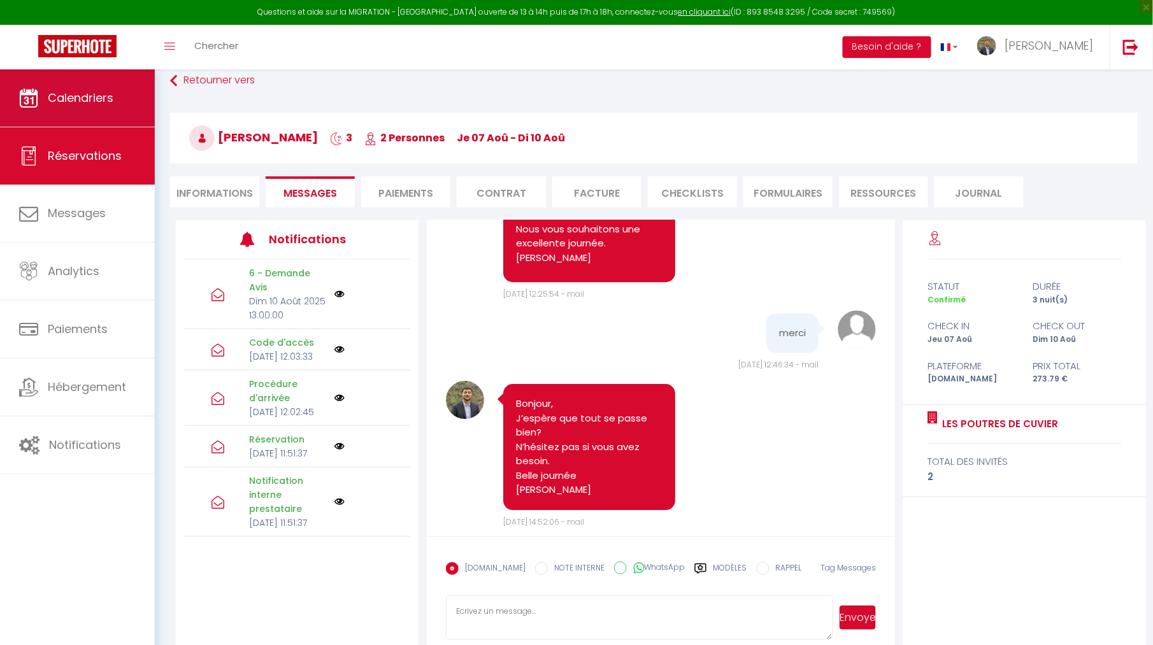
click at [49, 95] on span "Calendriers" at bounding box center [81, 98] width 66 height 16
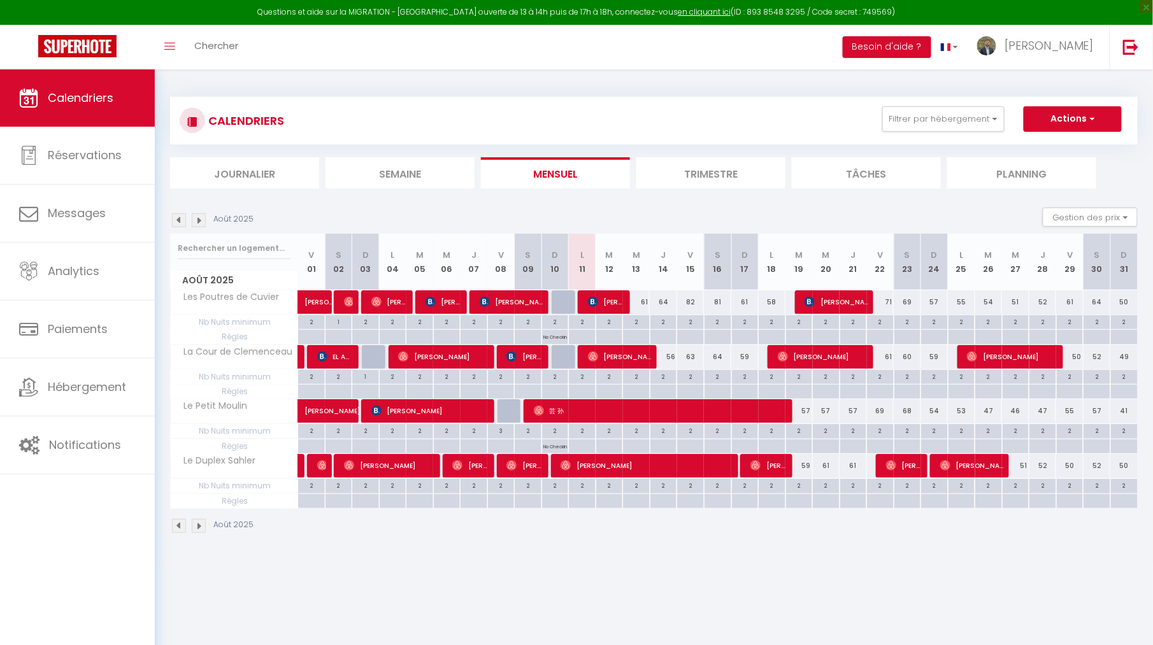
click at [576, 406] on span "芸 孙" at bounding box center [661, 411] width 255 height 24
select select "OK"
select select "0"
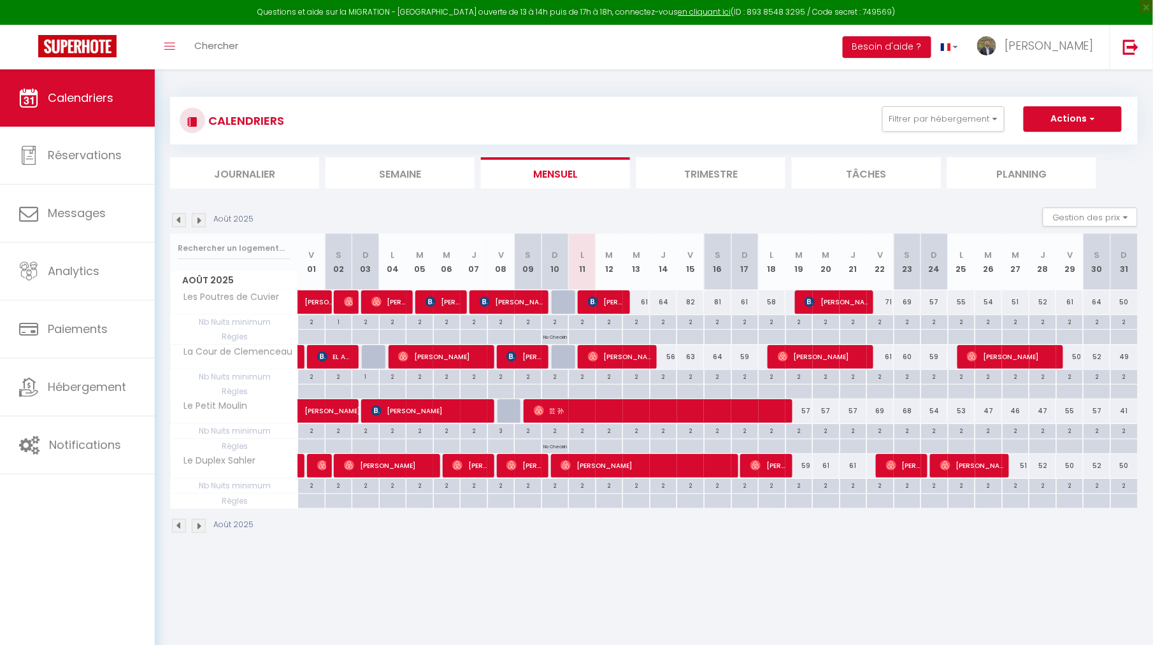
select select "1"
select select
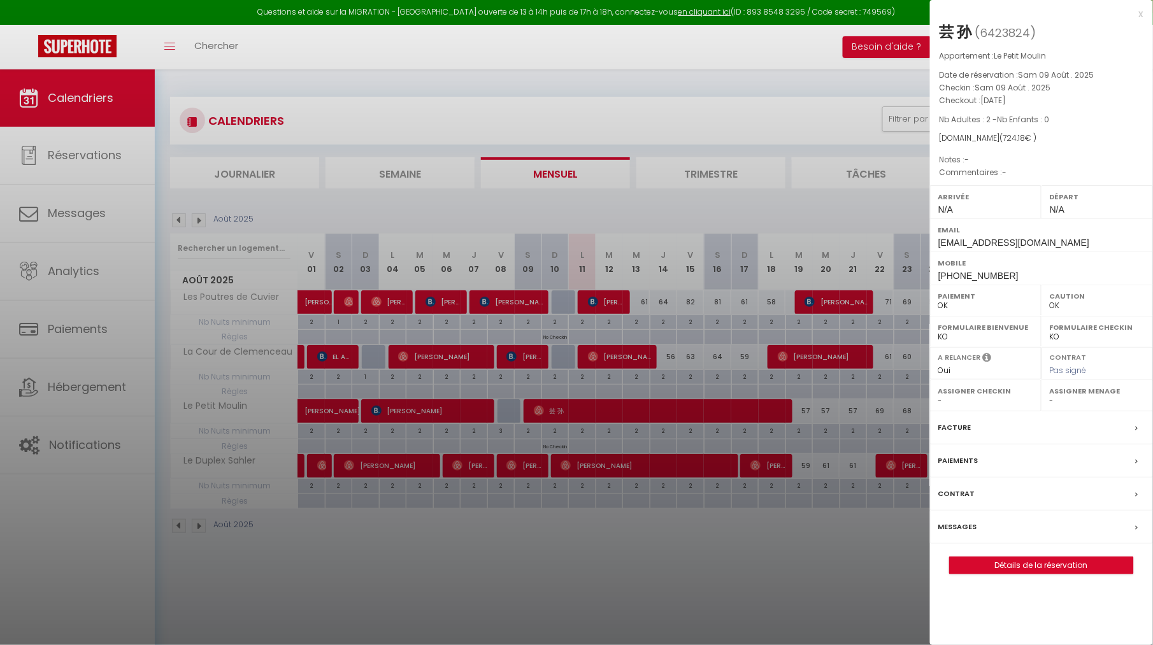
click at [870, 546] on div at bounding box center [576, 322] width 1153 height 645
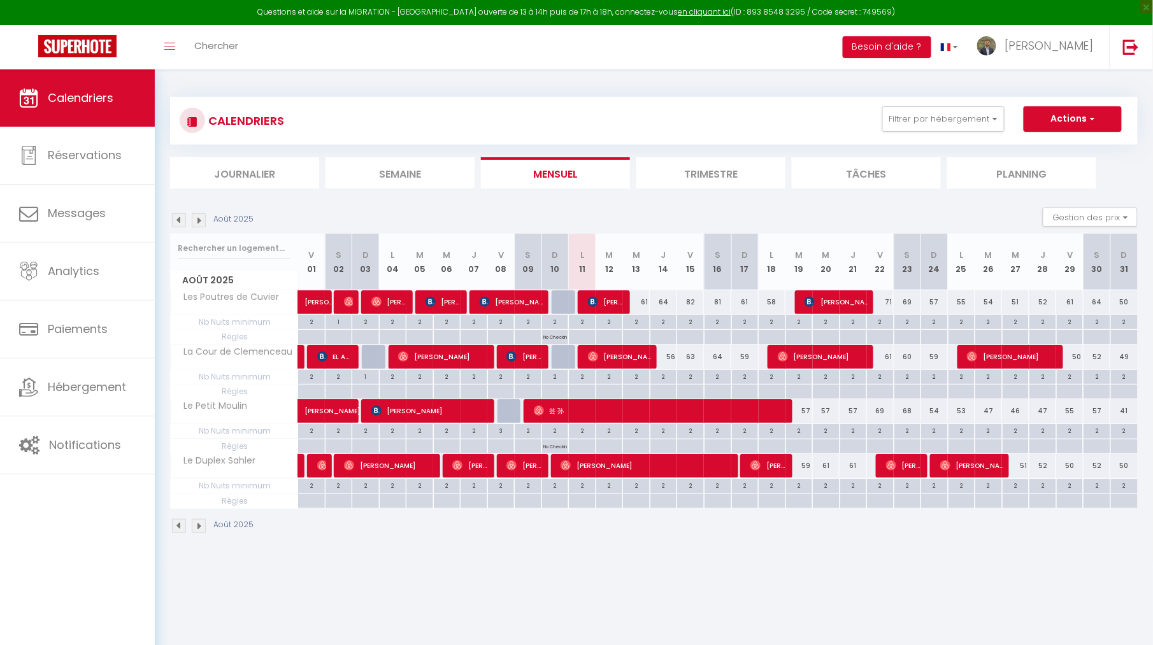
click at [602, 459] on span "[PERSON_NAME]" at bounding box center [646, 465] width 173 height 24
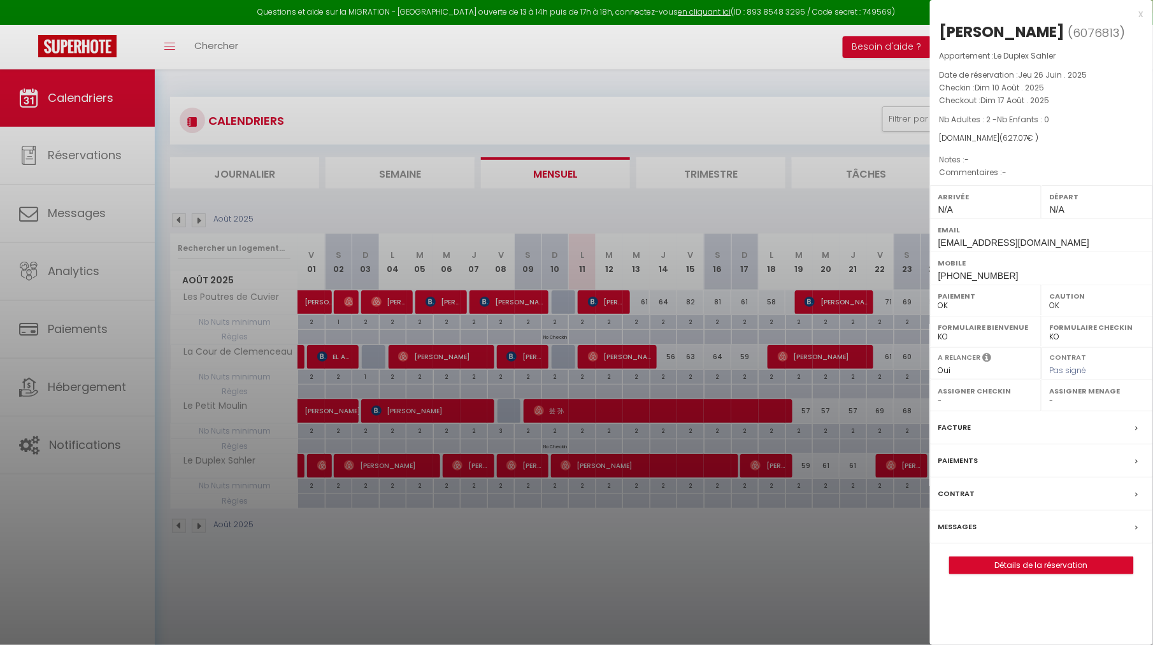
click at [989, 530] on div "Messages" at bounding box center [1041, 527] width 223 height 33
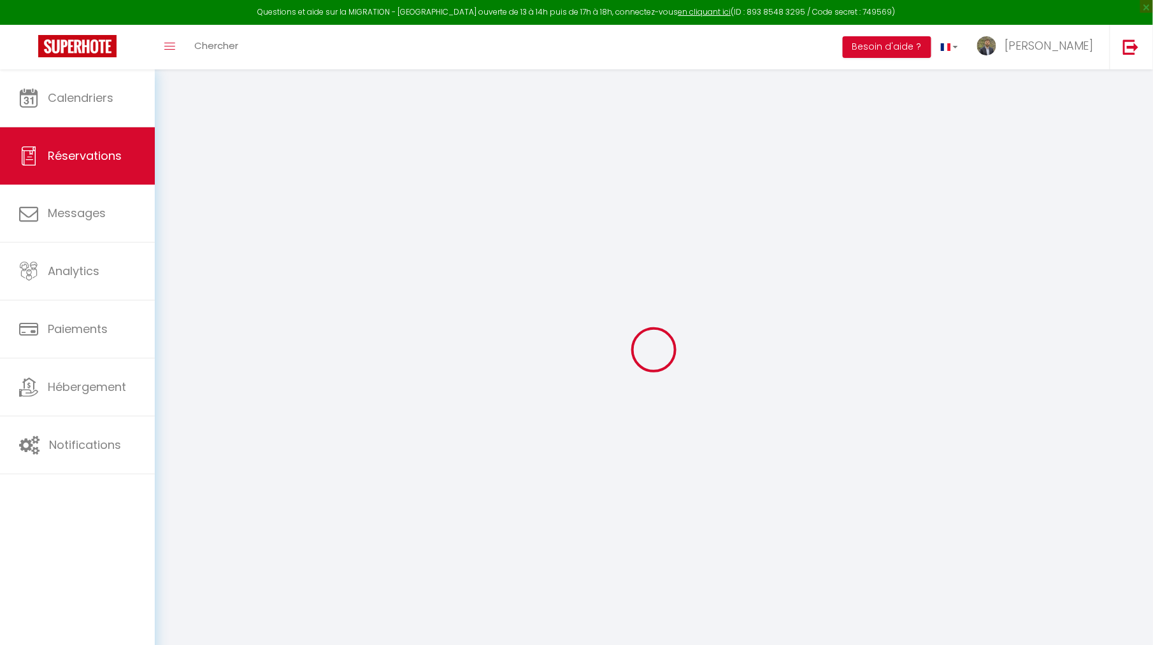
select select
checkbox input "false"
type textarea "isAutoTranslationEnabled=true user=[object Object] viewer=[object Object] heade…"
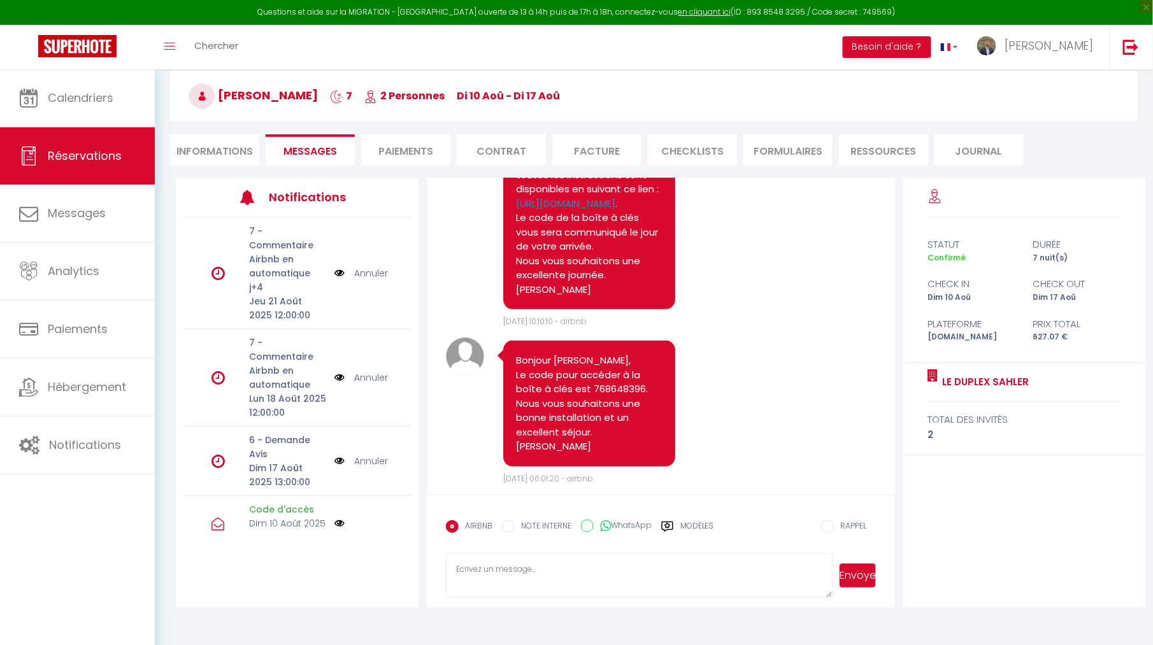
scroll to position [59, 0]
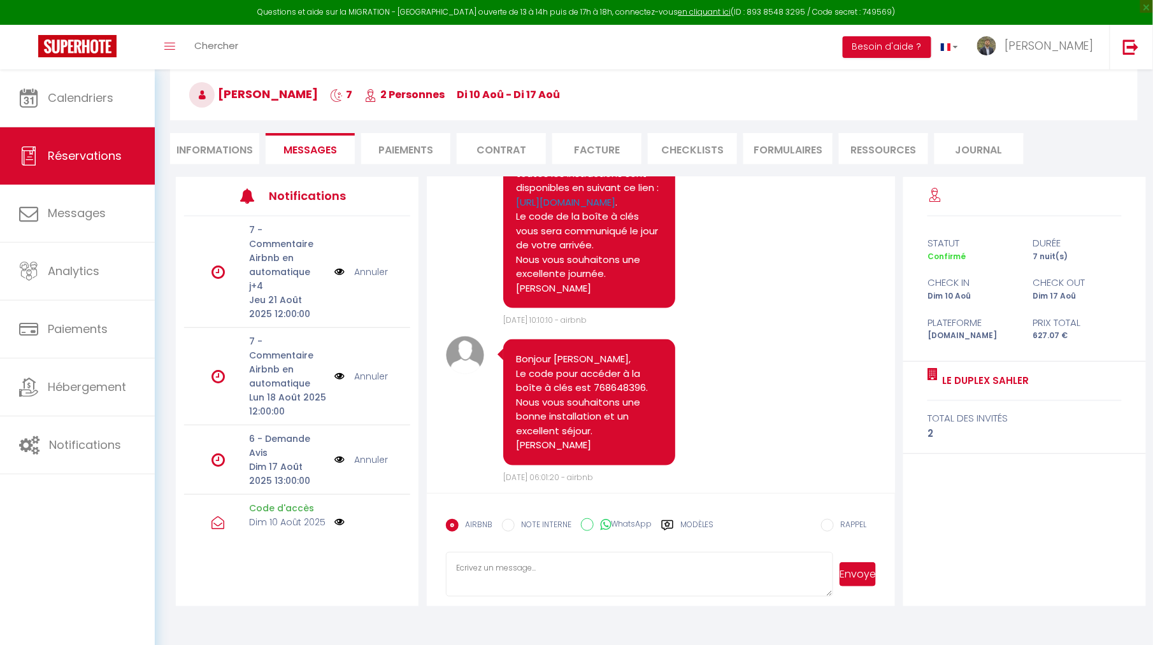
click at [559, 578] on textarea at bounding box center [639, 574] width 387 height 45
drag, startPoint x: 488, startPoint y: 587, endPoint x: 433, endPoint y: 529, distance: 80.2
click at [433, 529] on form "AIRBNB NOTE INTERNE WhatsApp Modèles 11 « ‹ » › Aout 2025 2020 ~ 2030 Dim Lun M…" at bounding box center [661, 549] width 468 height 113
click at [474, 568] on textarea "Bonjour, J'espère que tout se passe bien et l'appartement vous plait. N'hésitez…" at bounding box center [639, 574] width 387 height 45
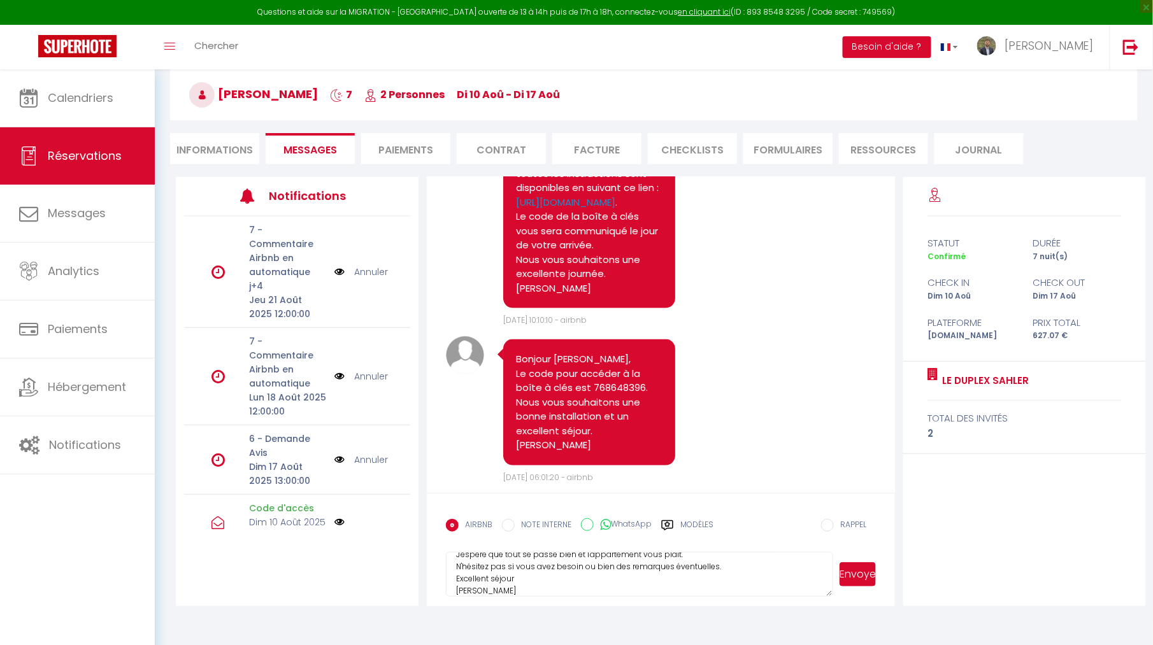
click at [474, 568] on textarea "Bonjour, J'espère que tout se passe bien et l'appartement vous plait. N'hésitez…" at bounding box center [639, 574] width 387 height 45
click at [469, 576] on textarea "Bonjour, J'espère que tout se passe bien et l'appartement vous plait. N'hésitez…" at bounding box center [639, 574] width 387 height 45
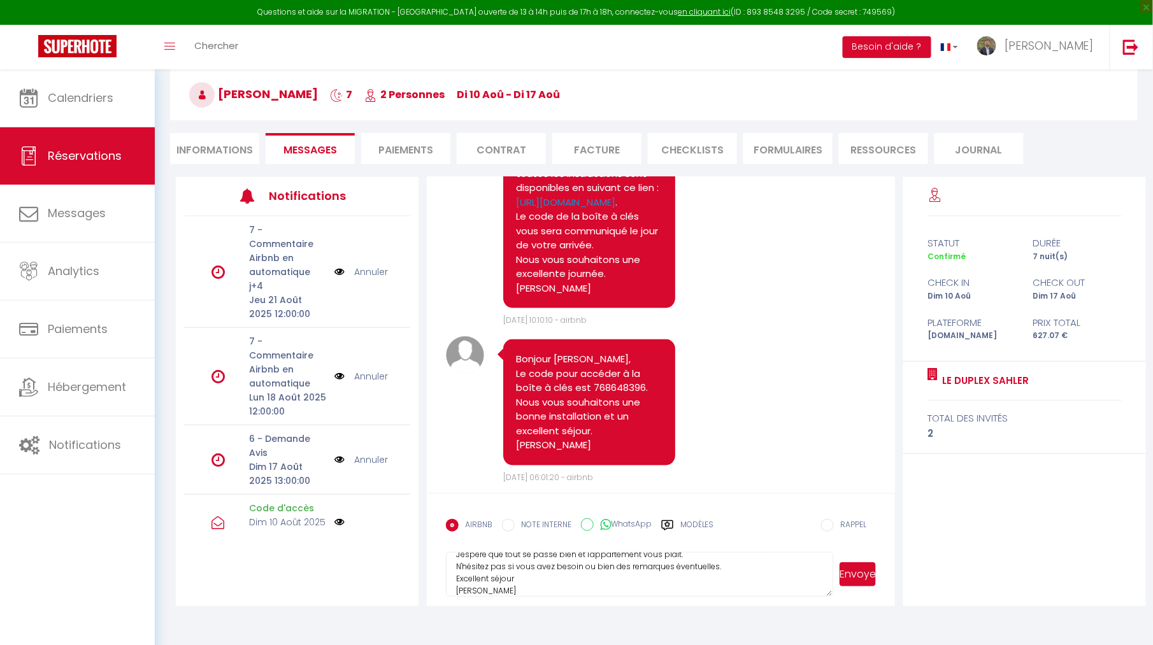
click at [469, 576] on textarea "Bonjour, J'espère que tout se passe bien et l'appartement vous plait. N'hésitez…" at bounding box center [639, 574] width 387 height 45
click at [464, 562] on textarea "Bonjour, J'espère que tout se passe bien et l'appartement vous plait. N'hésitez…" at bounding box center [639, 574] width 387 height 45
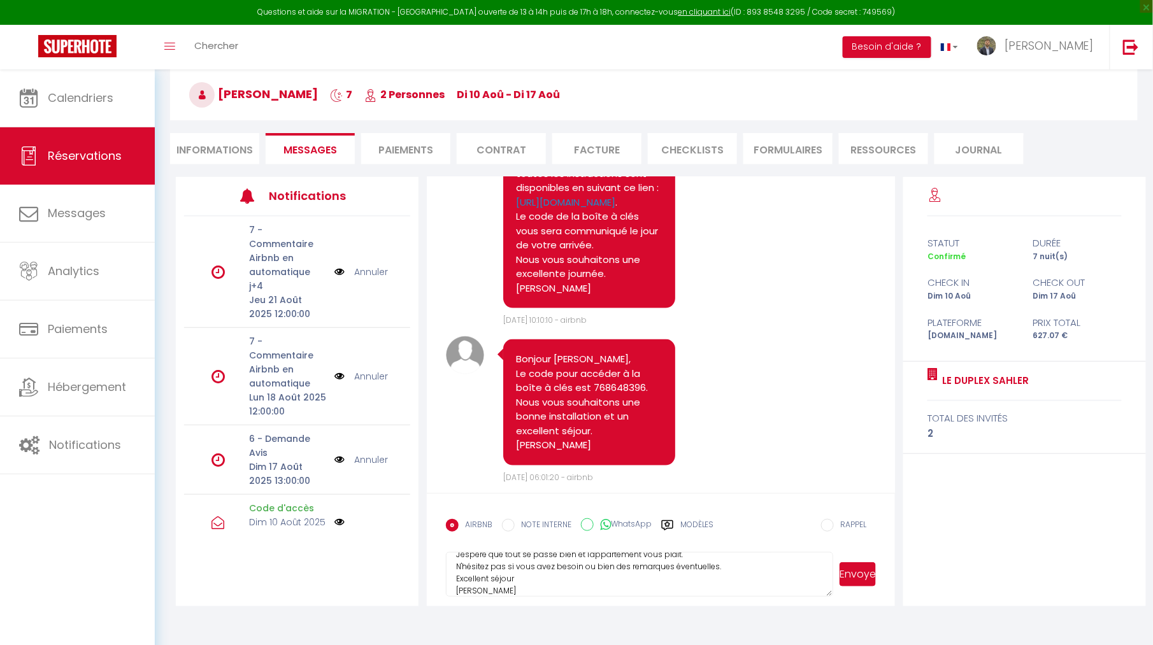
click at [464, 562] on textarea "Bonjour, J'espère que tout se passe bien et l'appartement vous plait. N'hésitez…" at bounding box center [639, 574] width 387 height 45
click at [457, 573] on textarea "Bonjour, J'espère que tout se passe bien et l'appartement vous plait. N'hésitez…" at bounding box center [639, 574] width 387 height 45
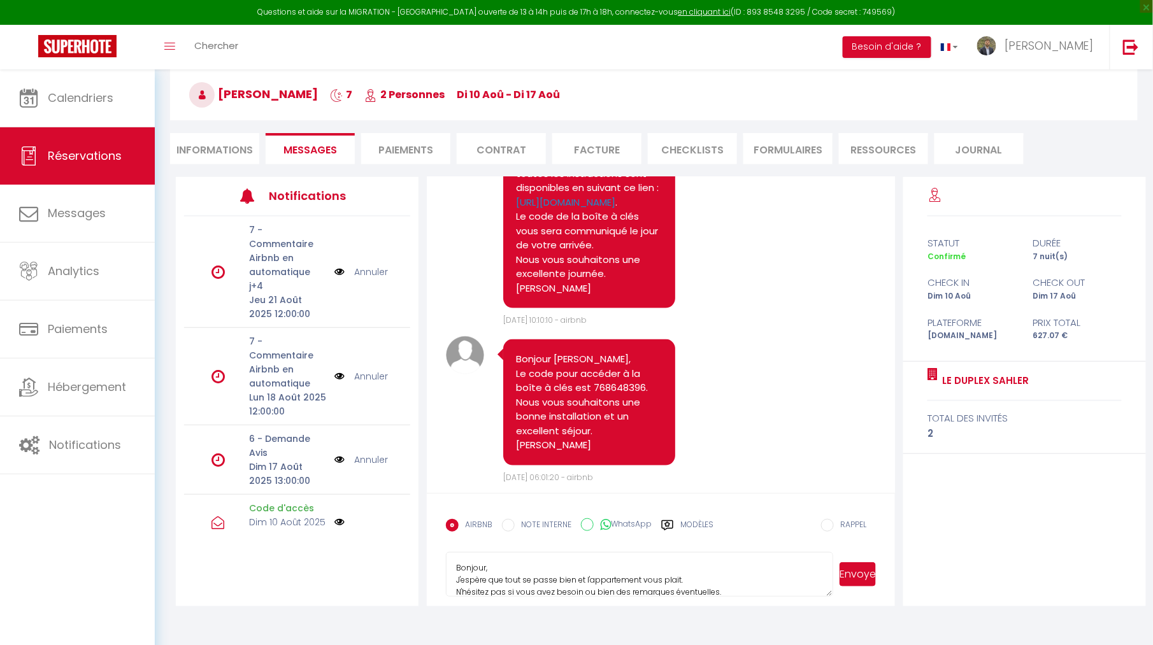
click at [457, 581] on textarea "Bonjour, J'espère que tout se passe bien et l'appartement vous plait. N'hésitez…" at bounding box center [639, 574] width 387 height 45
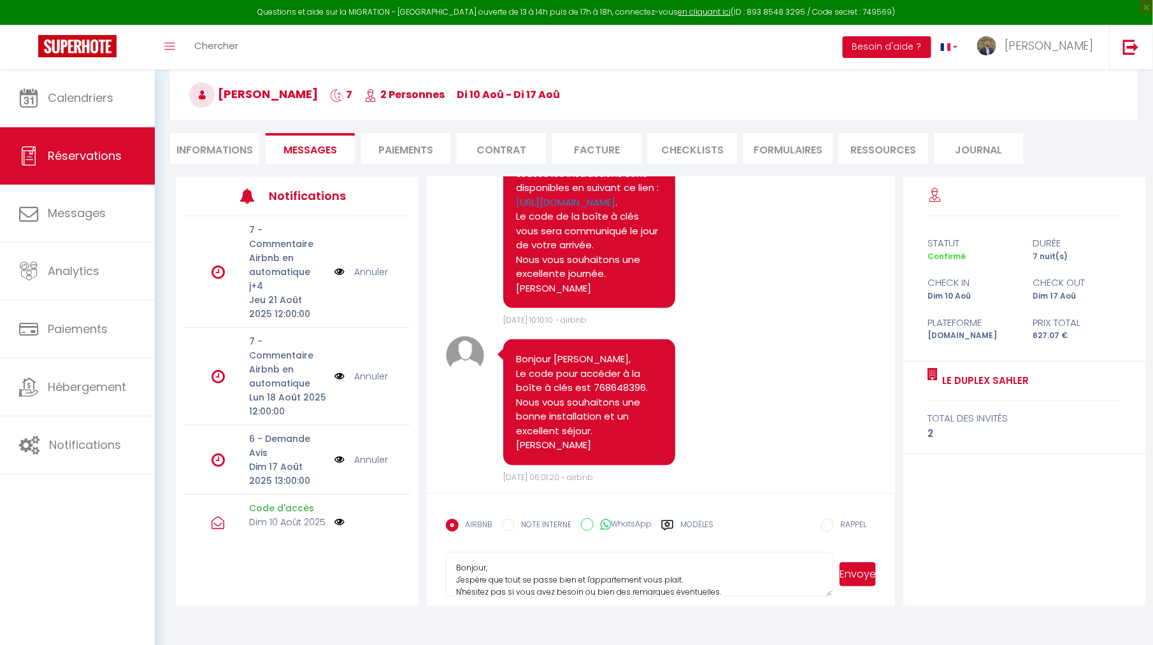
click at [457, 581] on textarea "Bonjour, J'espère que tout se passe bien et l'appartement vous plait. N'hésitez…" at bounding box center [639, 574] width 387 height 45
click at [530, 592] on textarea "Bonjour, J'espère que tout se passe bien et l'appartement vous plait. N'hésitez…" at bounding box center [639, 574] width 387 height 45
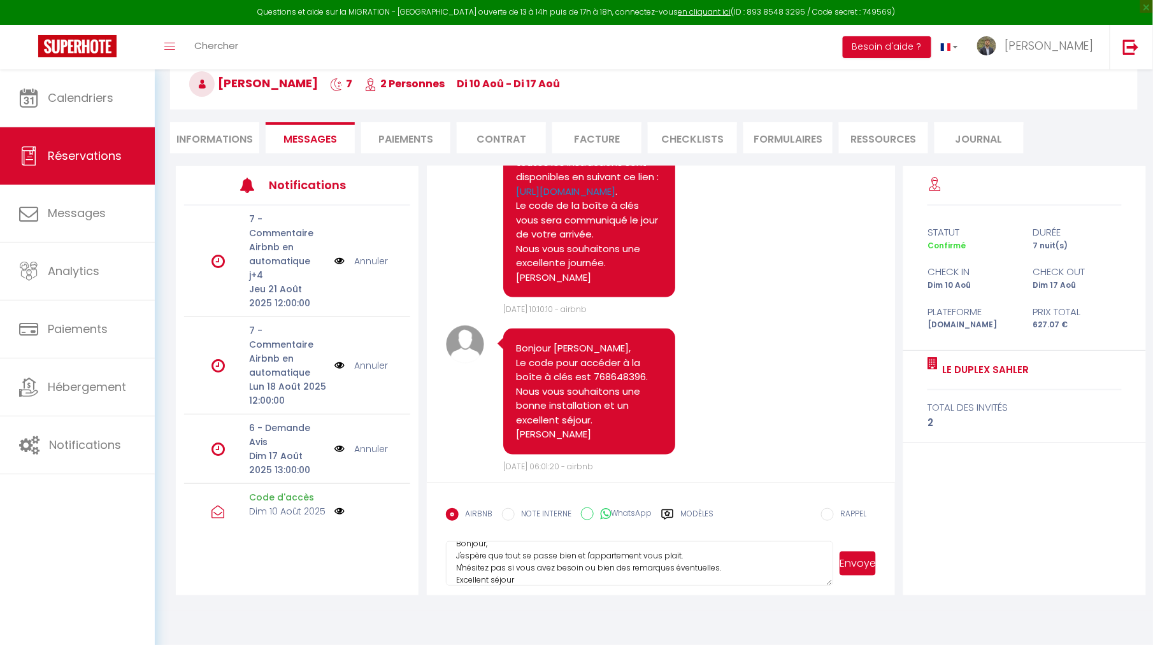
scroll to position [23, 0]
click at [475, 569] on textarea "Bonjour, J'espère que tout se passe bien et l'appartement vous plait. N'hésitez…" at bounding box center [639, 563] width 387 height 45
click at [480, 576] on textarea "Bonjour, J'espère que tout se passe bien et l'appartement vous plait. N'hésitez…" at bounding box center [639, 563] width 387 height 45
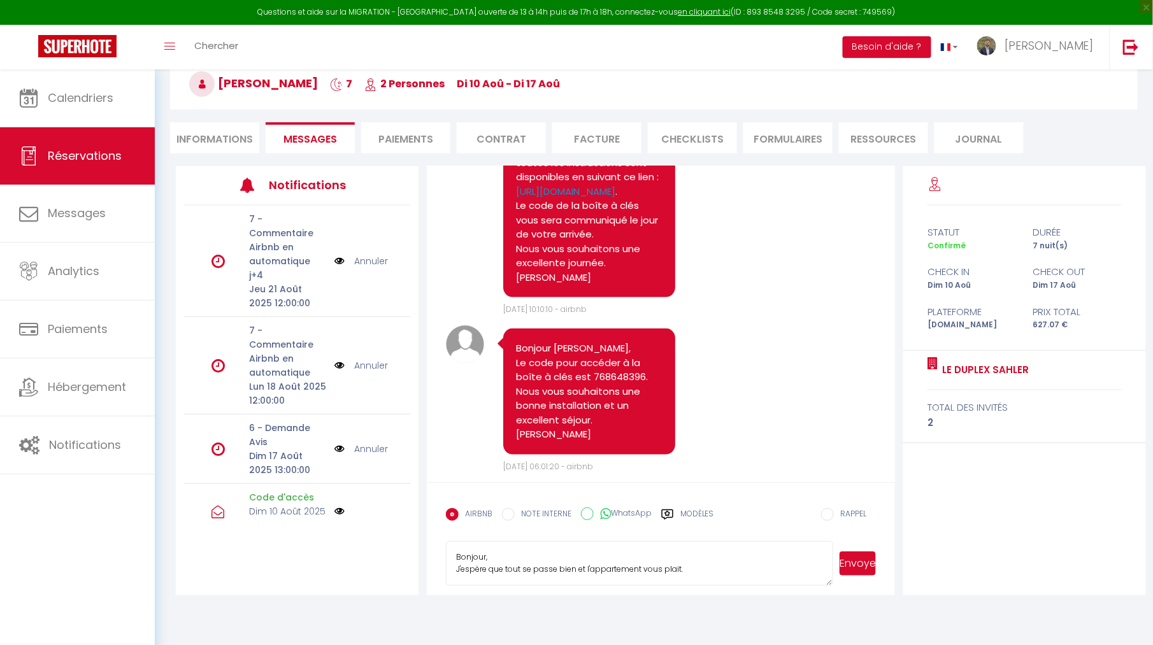
scroll to position [0, 0]
type textarea "Bonjour,"
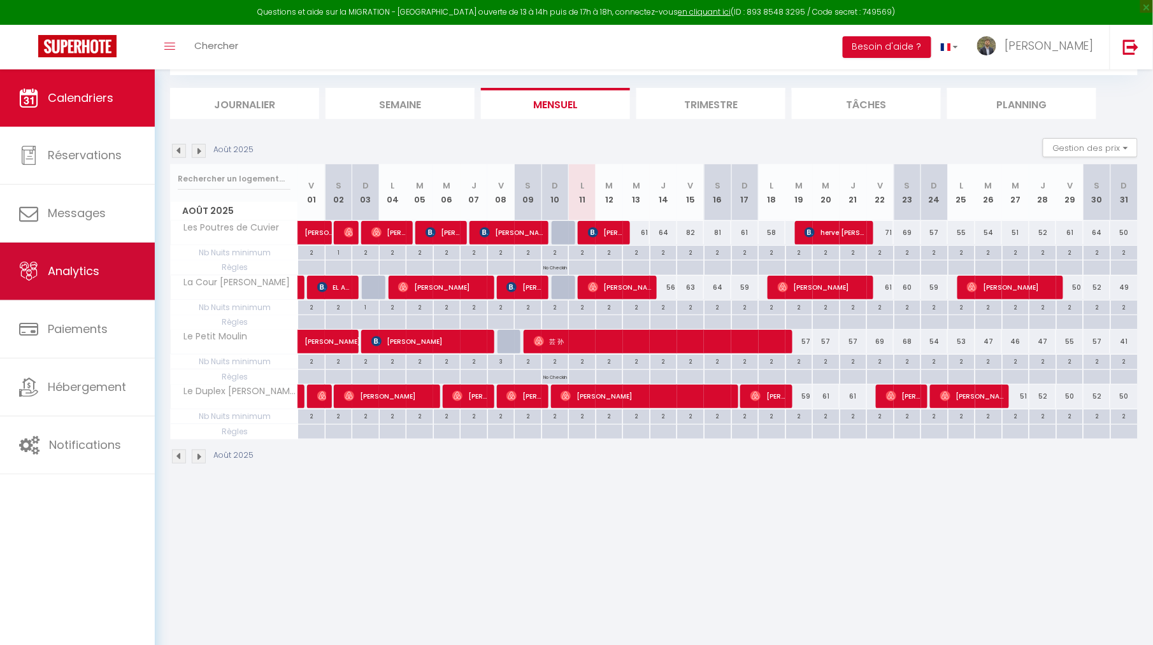
scroll to position [69, 0]
click at [94, 271] on span "Analytics" at bounding box center [74, 271] width 52 height 16
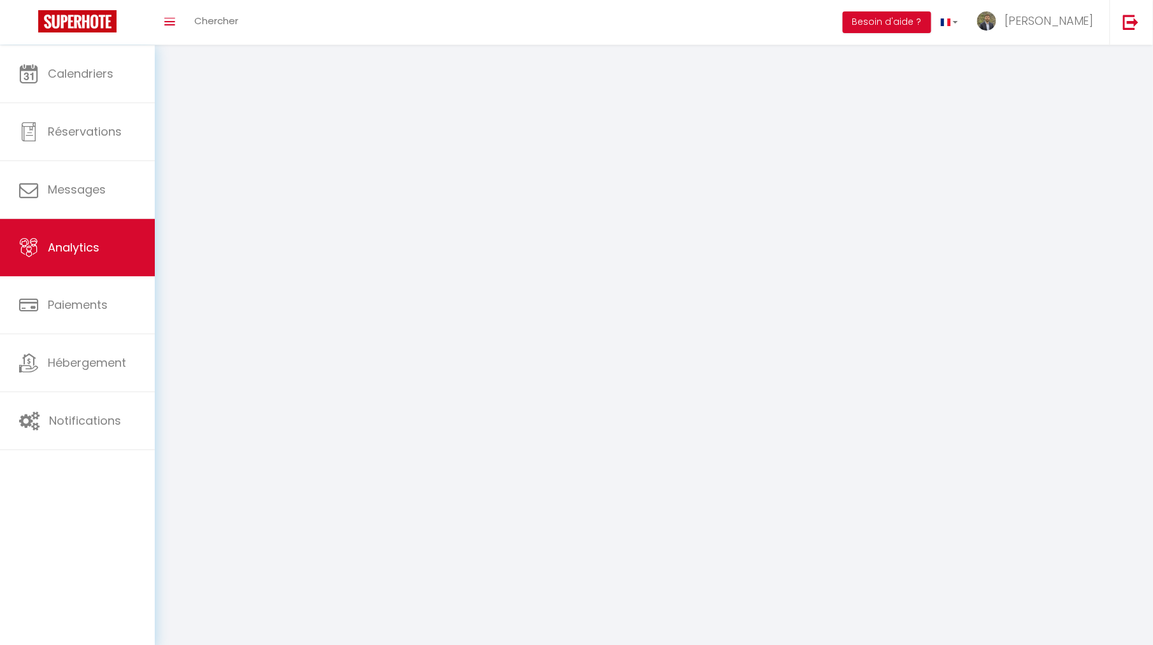
select select "2025"
select select "8"
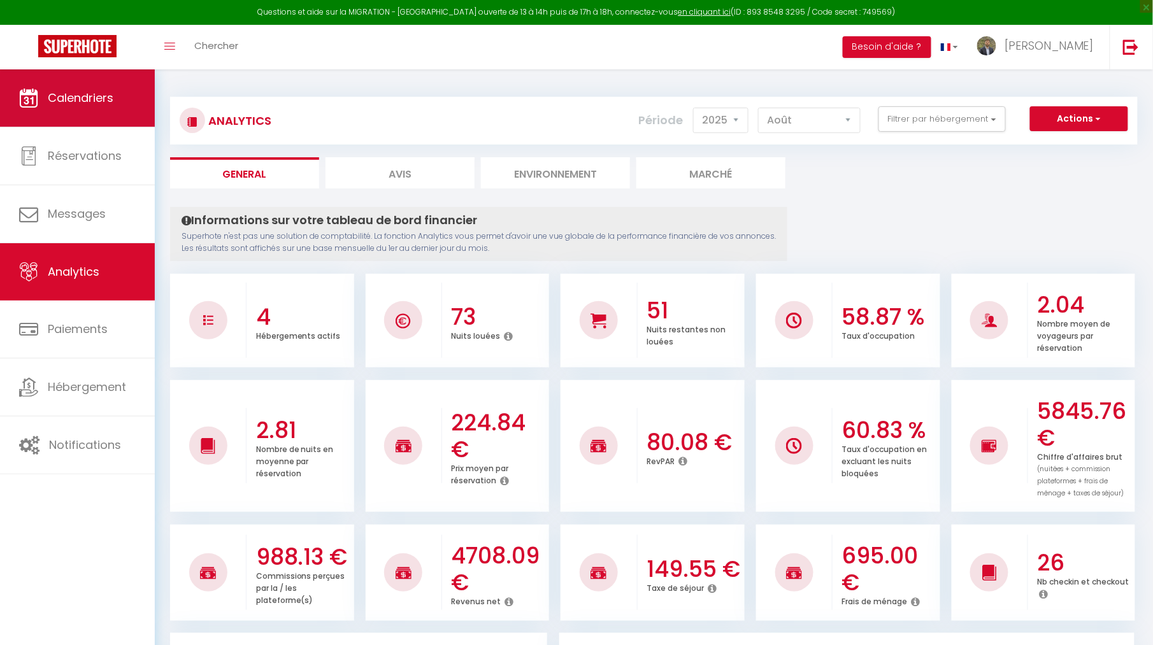
click at [45, 120] on link "Calendriers" at bounding box center [77, 97] width 155 height 57
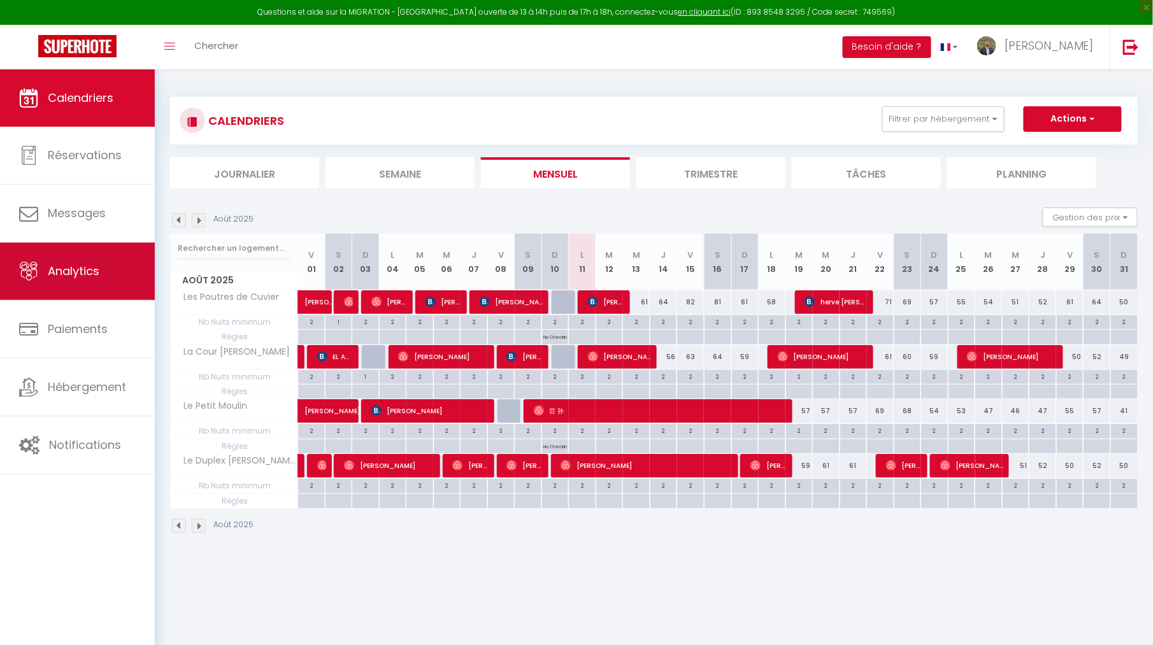
click at [75, 278] on span "Analytics" at bounding box center [74, 271] width 52 height 16
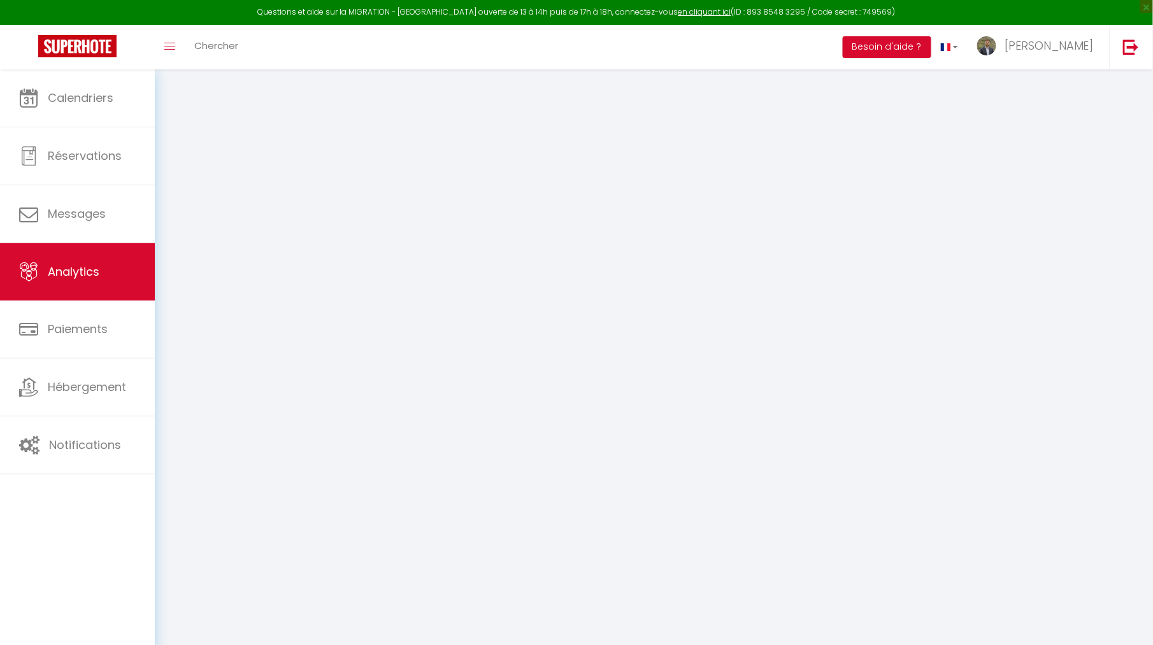
select select "2025"
select select "8"
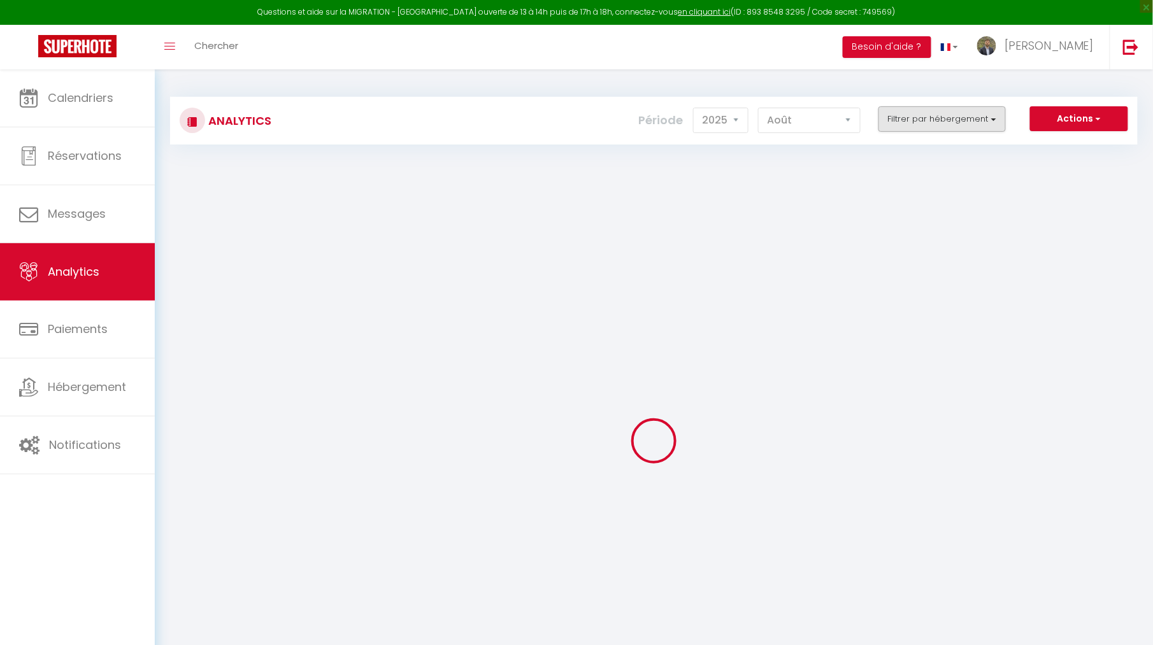
click at [925, 113] on button "Filtrer par hébergement" at bounding box center [941, 118] width 127 height 25
checkbox input "false"
checkbox Cuvier "false"
checkbox Clemenceau "false"
checkbox Moulin "false"
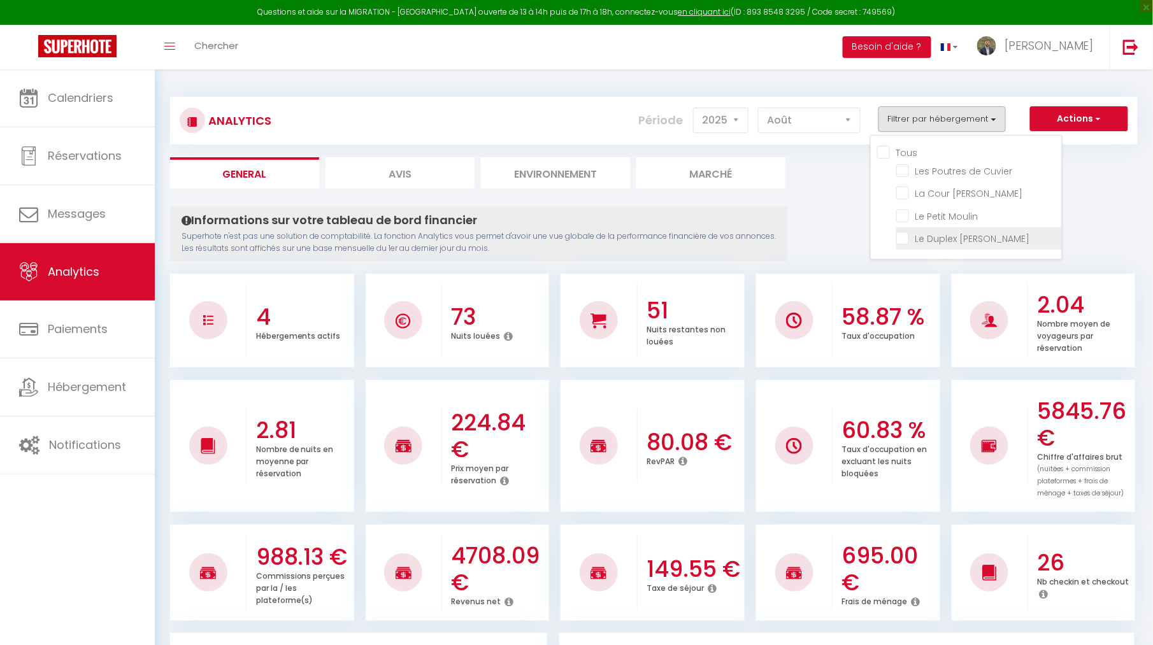
click at [904, 231] on Sahler "checkbox" at bounding box center [979, 237] width 166 height 13
checkbox Sahler "true"
checkbox Cuvier "false"
checkbox Clemenceau "false"
checkbox Moulin "false"
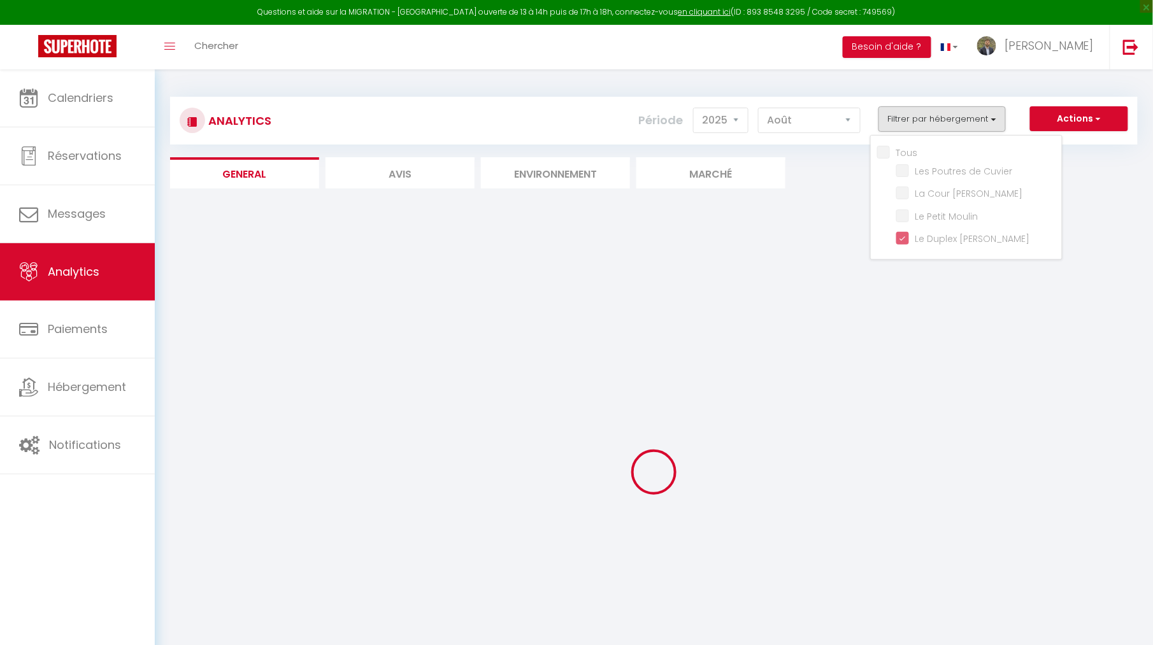
checkbox Cuvier "false"
checkbox Clemenceau "false"
checkbox Moulin "false"
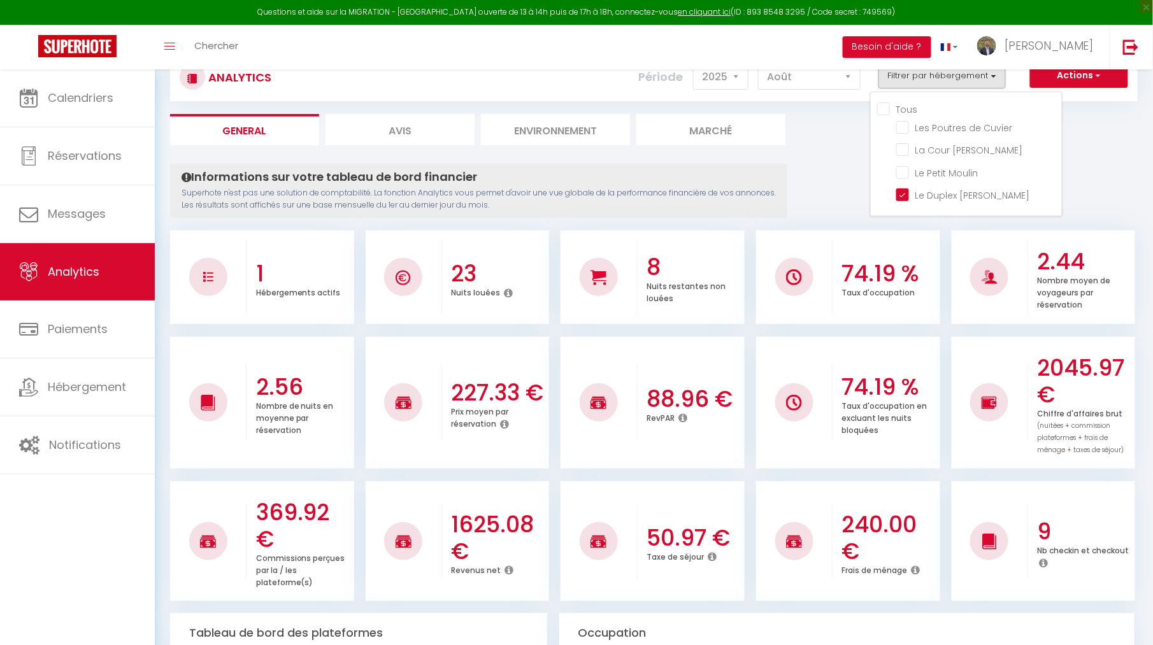
scroll to position [5, 0]
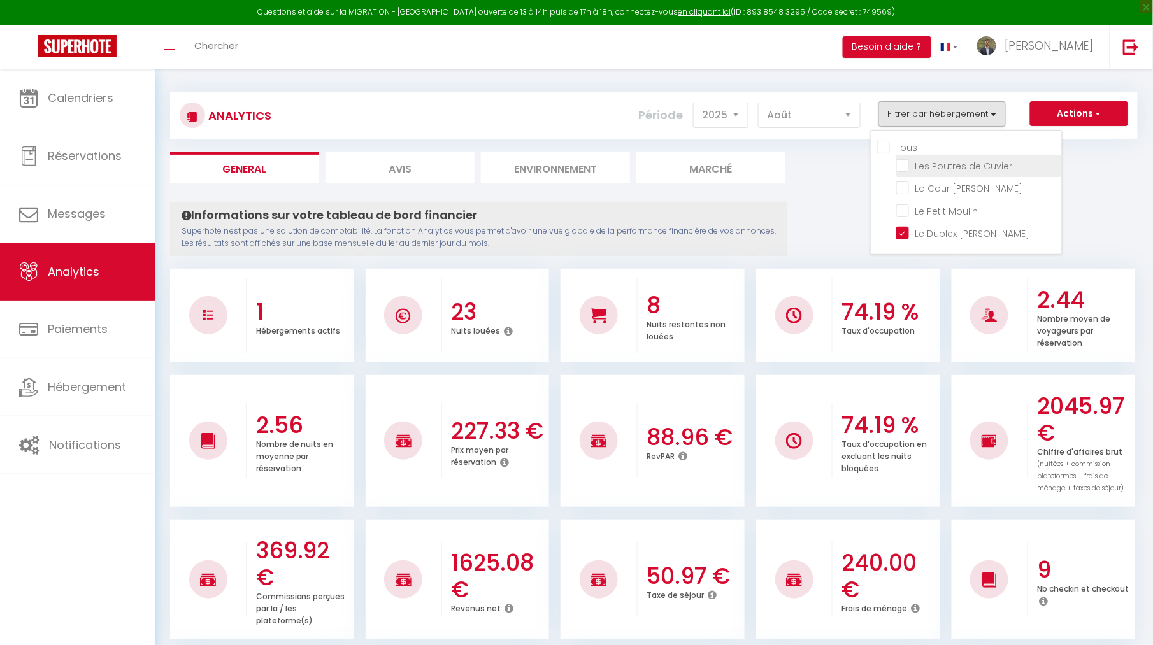
click at [902, 163] on Cuvier "checkbox" at bounding box center [979, 165] width 166 height 13
checkbox Cuvier "true"
checkbox Clemenceau "false"
checkbox Moulin "false"
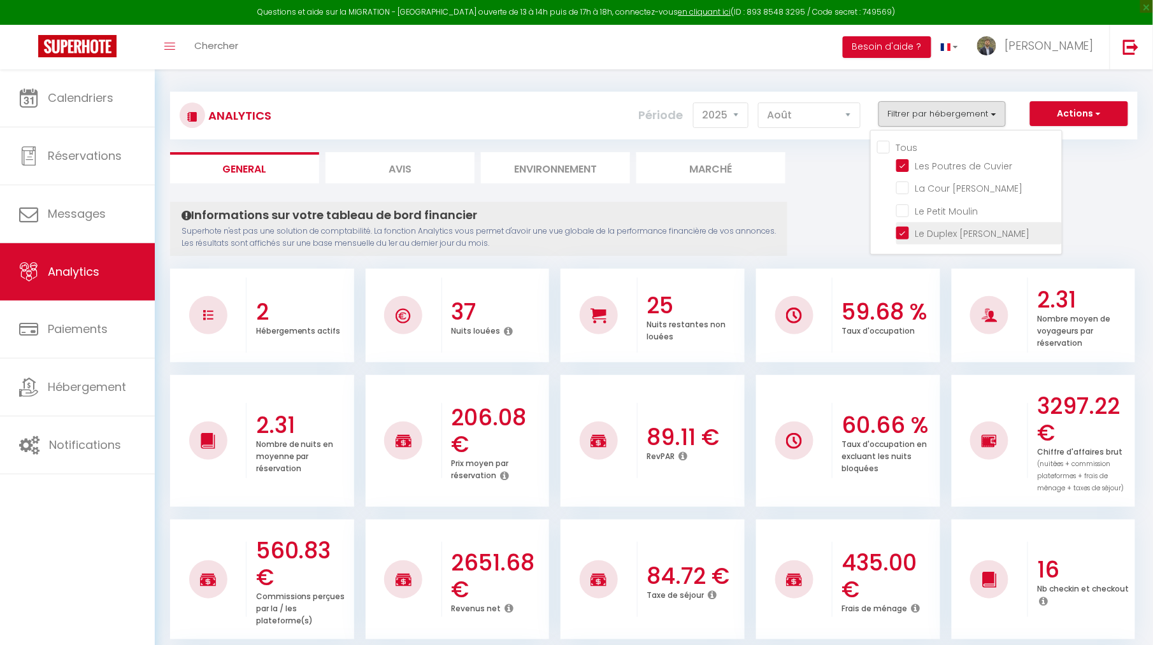
checkbox Clemenceau "false"
checkbox Moulin "false"
click at [900, 230] on Sahler "checkbox" at bounding box center [979, 232] width 166 height 13
checkbox Sahler "false"
checkbox Clemenceau "false"
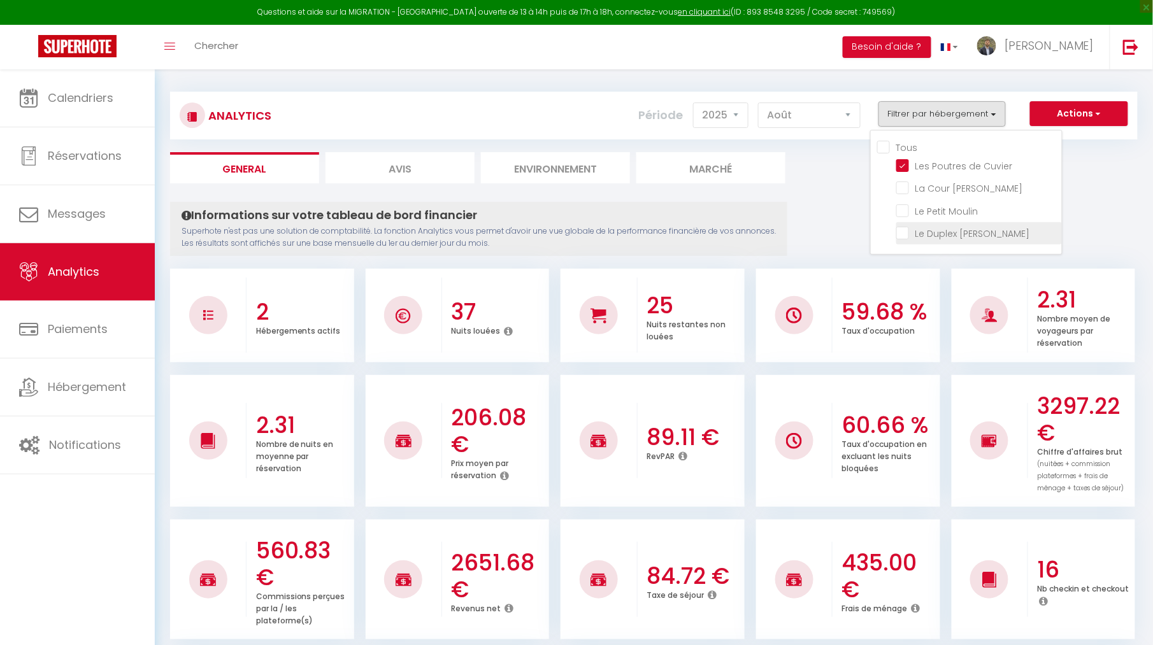
checkbox Moulin "false"
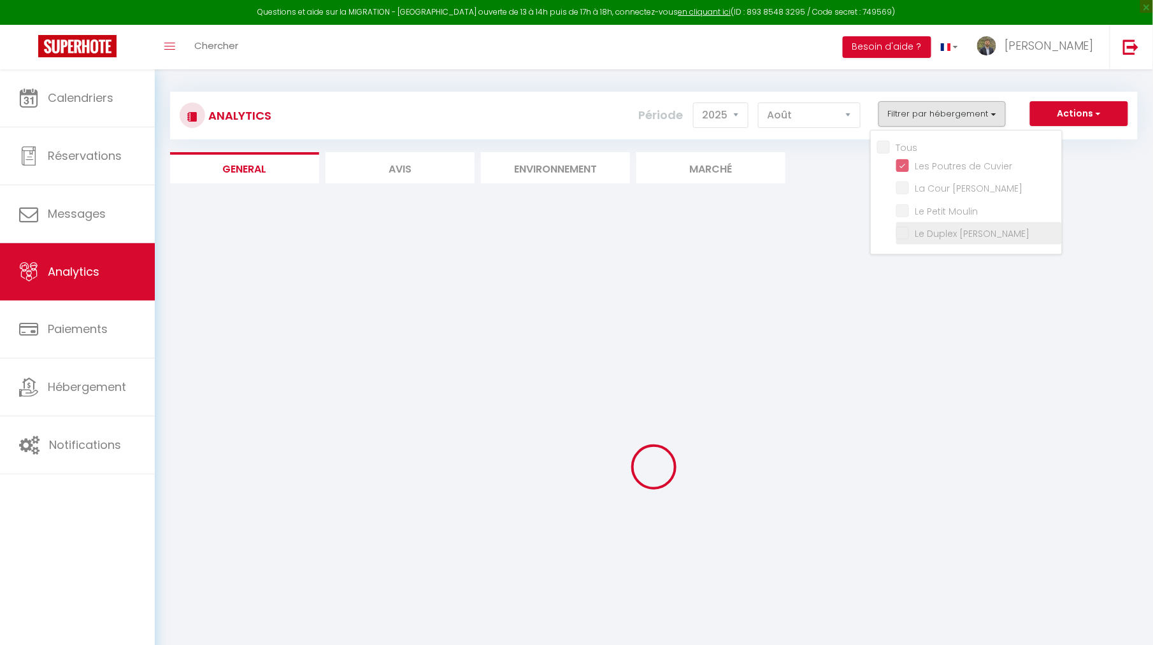
checkbox Clemenceau "false"
checkbox Moulin "false"
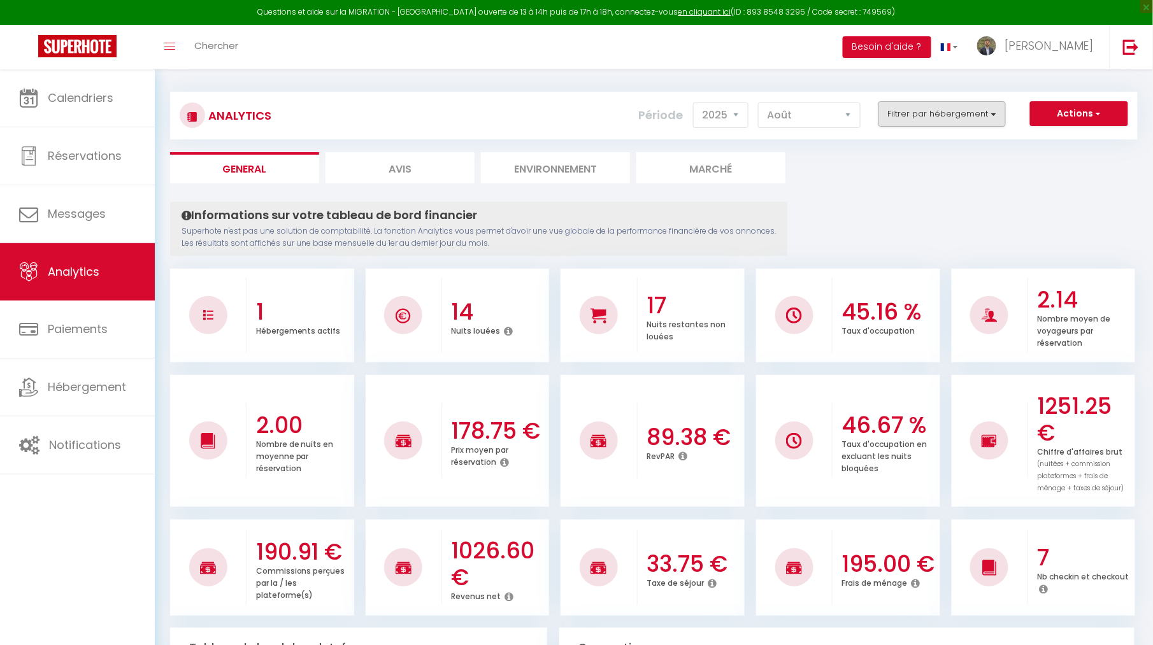
click at [905, 113] on button "Filtrer par hébergement" at bounding box center [941, 113] width 127 height 25
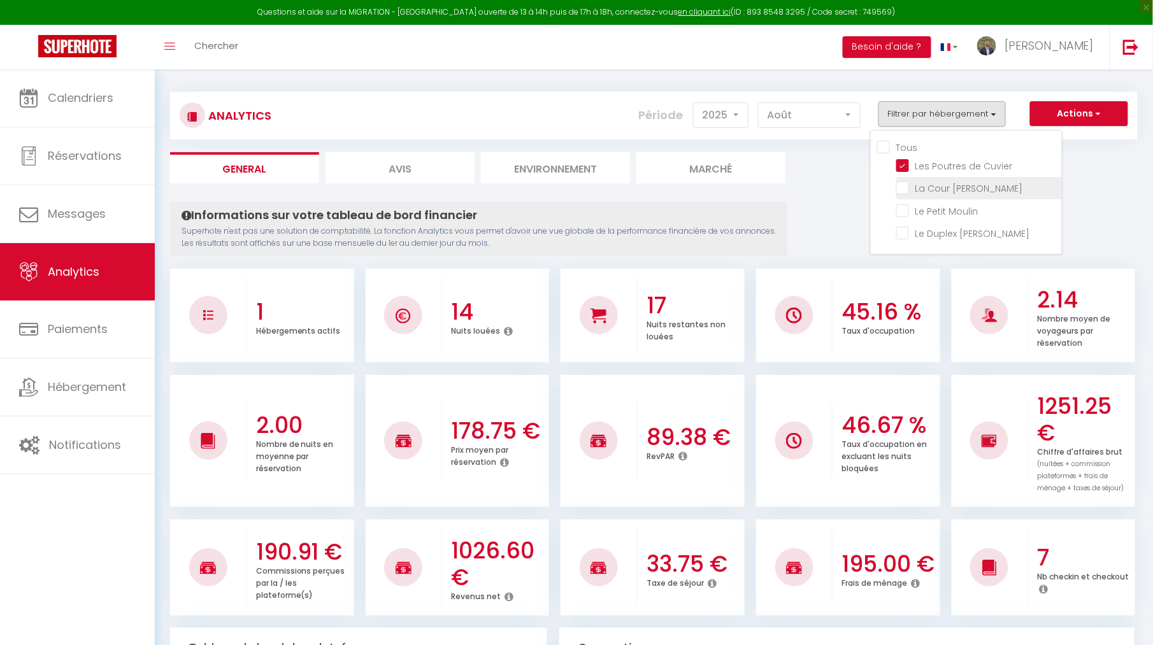
click at [900, 185] on Clemenceau "checkbox" at bounding box center [979, 187] width 166 height 13
checkbox Clemenceau "true"
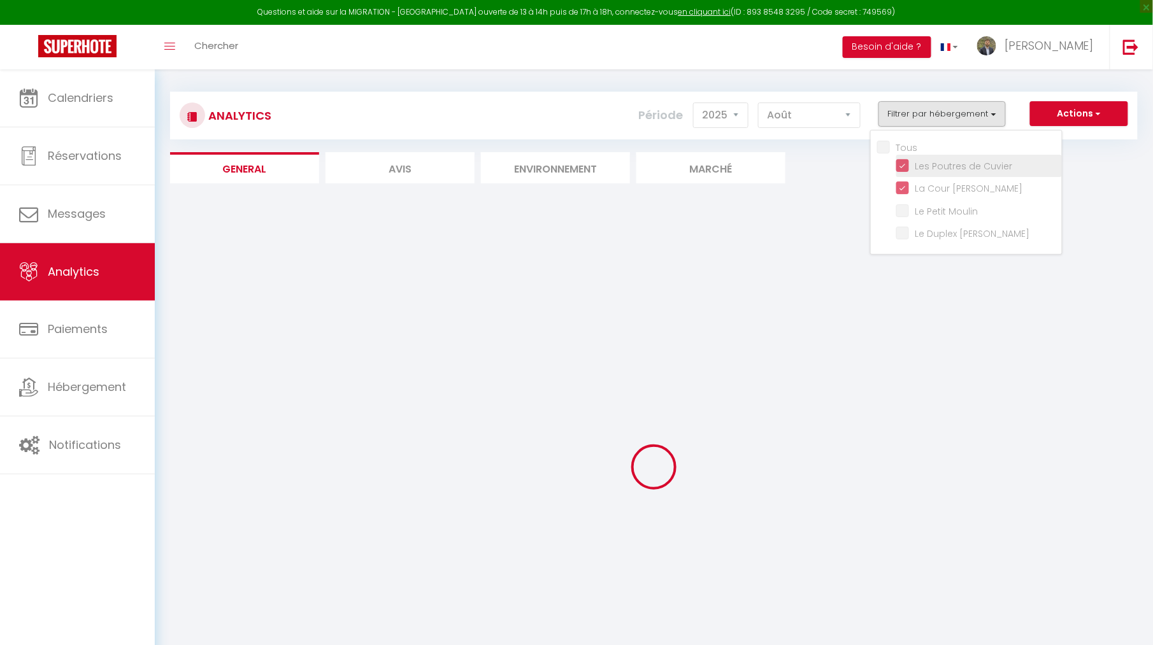
checkbox Moulin "false"
click at [905, 163] on Cuvier "checkbox" at bounding box center [979, 165] width 166 height 13
checkbox Cuvier "false"
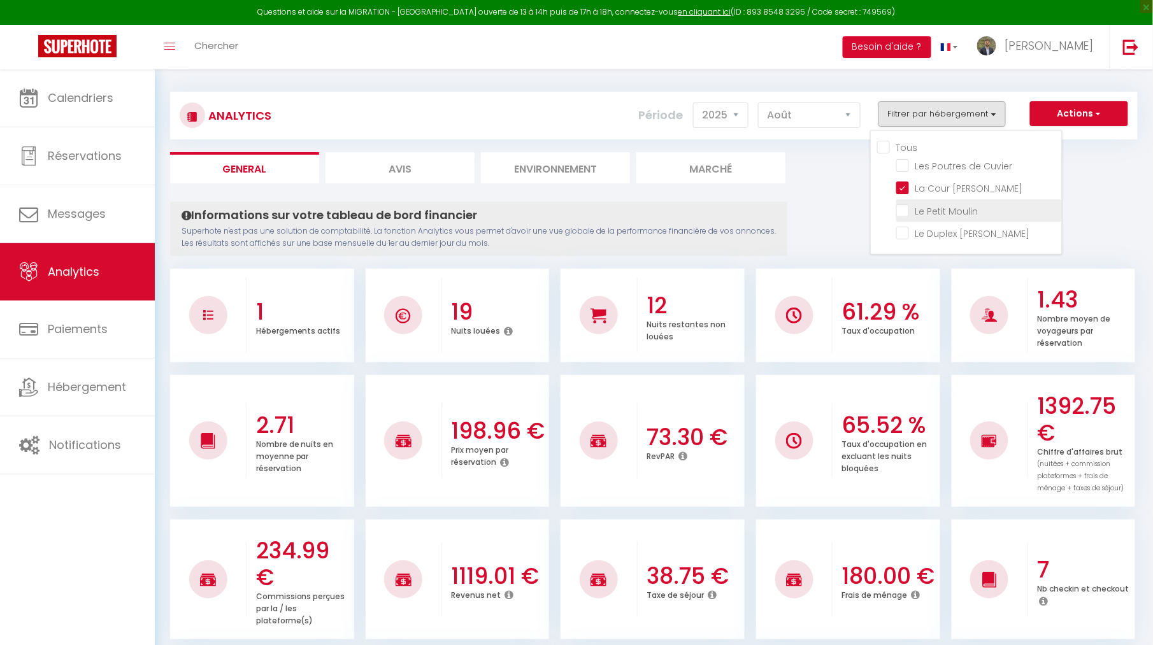
click at [902, 209] on Moulin "checkbox" at bounding box center [979, 209] width 166 height 13
checkbox Moulin "true"
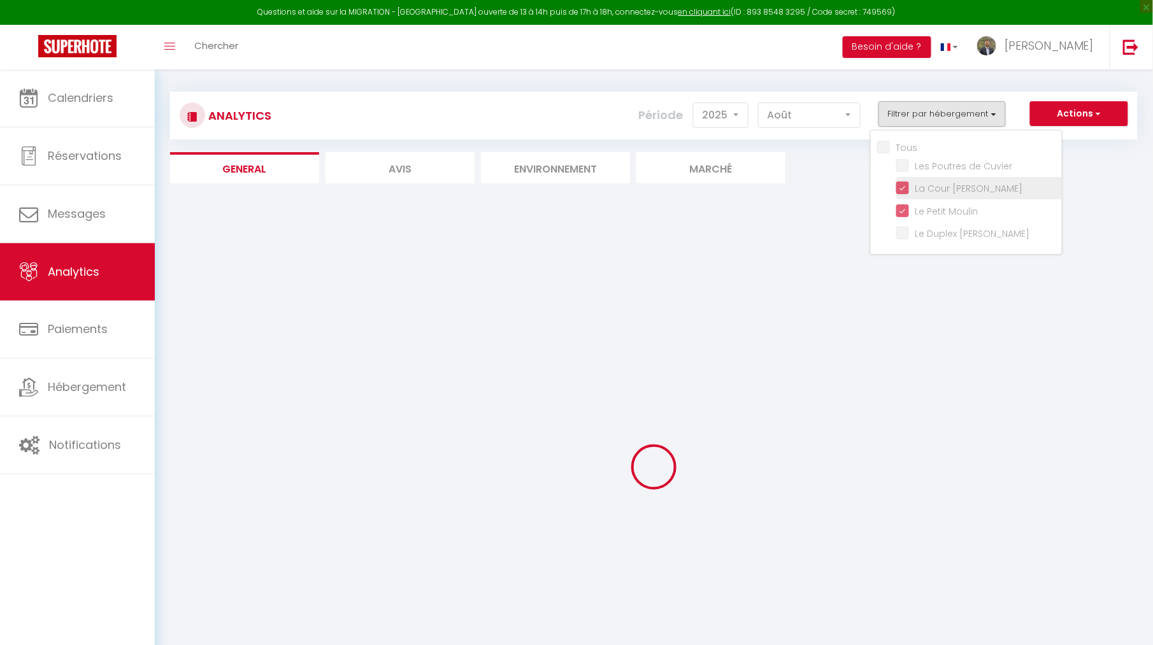
click at [900, 184] on Clemenceau "checkbox" at bounding box center [979, 187] width 166 height 13
checkbox Clemenceau "false"
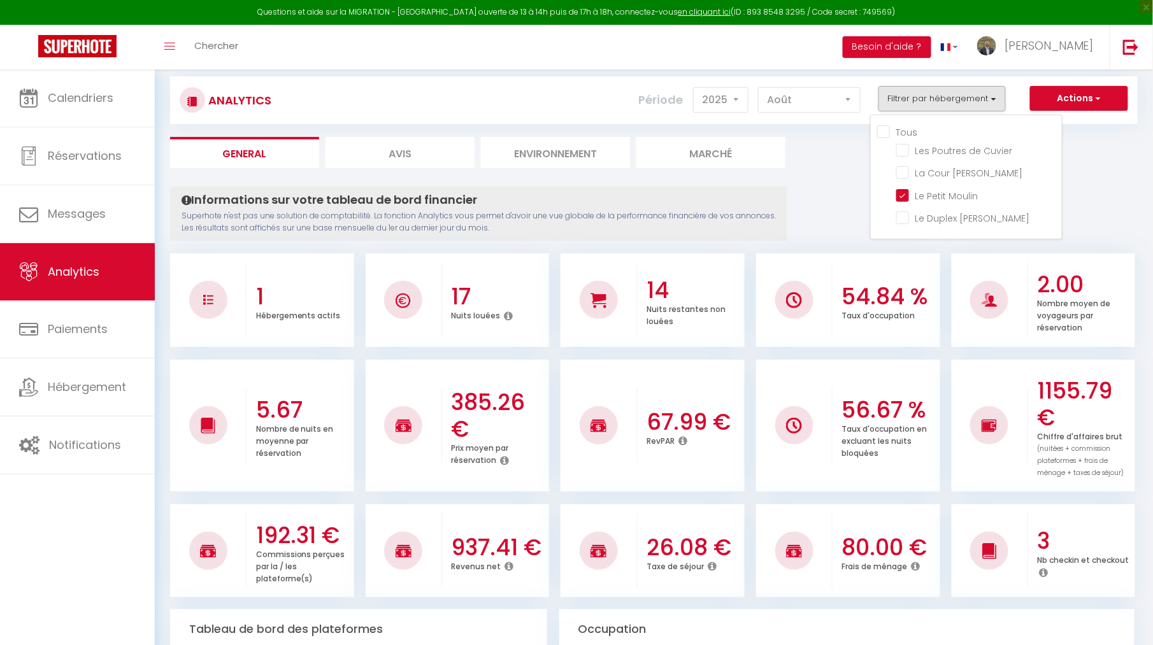
scroll to position [23, 0]
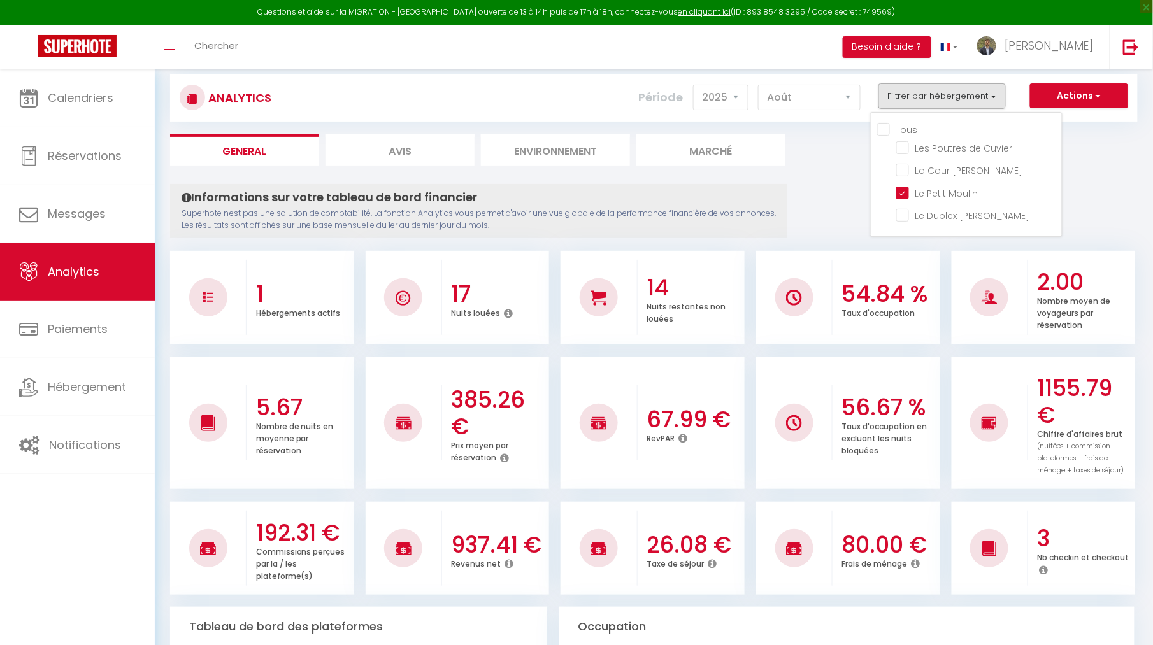
click at [674, 416] on h3 "67.99 €" at bounding box center [693, 419] width 95 height 27
